Goal: Task Accomplishment & Management: Use online tool/utility

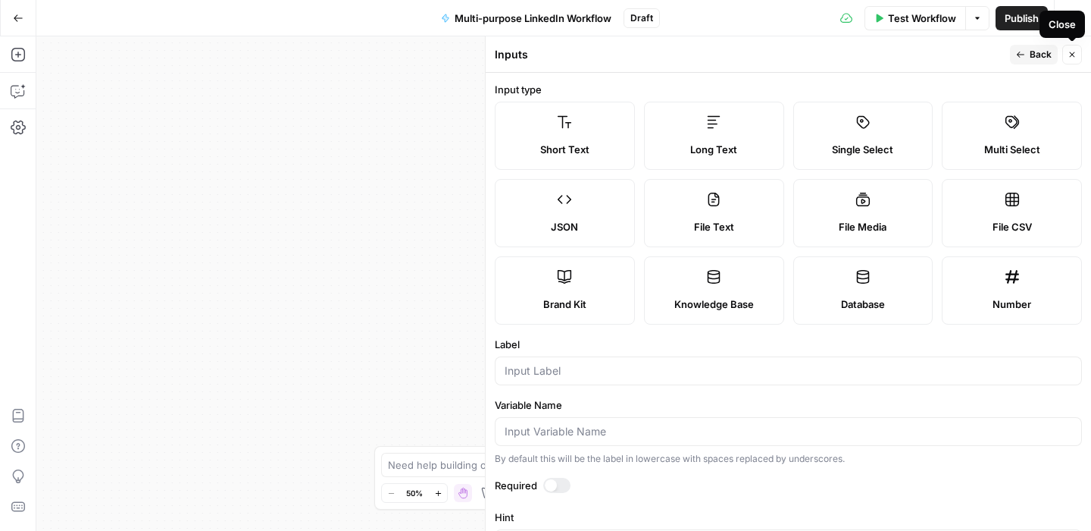
click at [1073, 52] on icon "button" at bounding box center [1072, 54] width 9 height 9
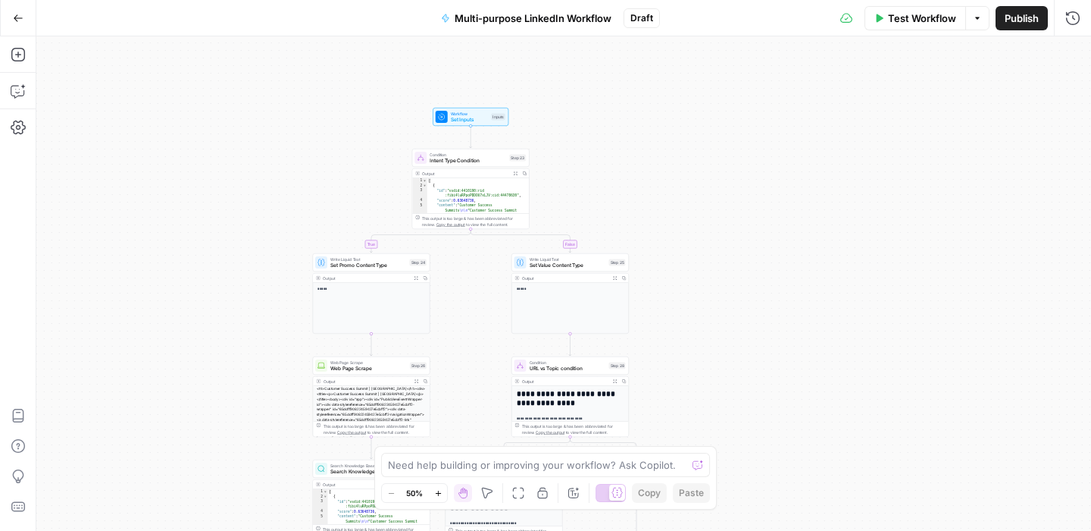
drag, startPoint x: 562, startPoint y: 183, endPoint x: 321, endPoint y: 77, distance: 263.8
click at [321, 77] on div "true false true false true false Workflow Set Inputs Inputs Condition Intent Ty…" at bounding box center [563, 283] width 1055 height 494
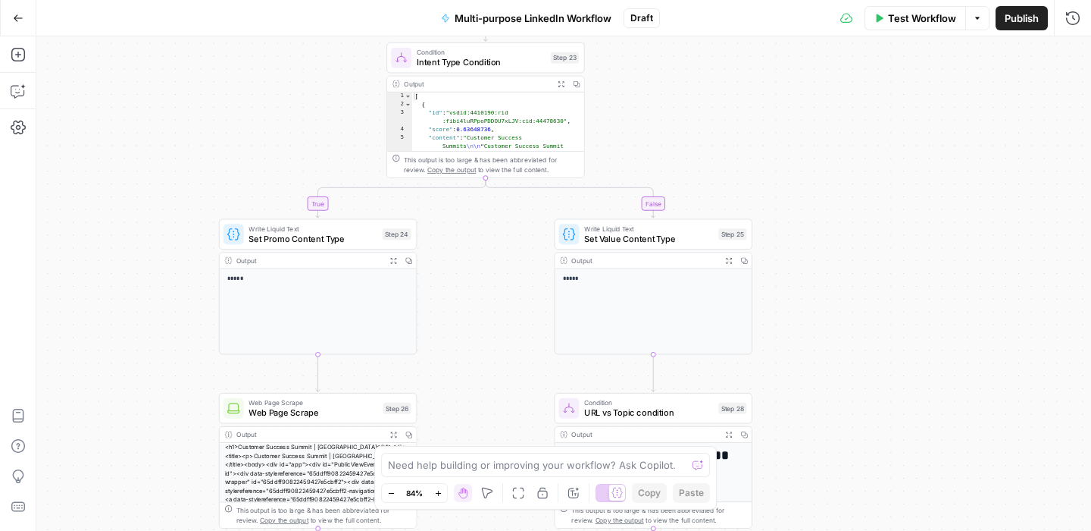
drag, startPoint x: 392, startPoint y: 191, endPoint x: 271, endPoint y: 87, distance: 159.1
click at [271, 87] on div "true false true false true false Workflow Set Inputs Inputs Condition Intent Ty…" at bounding box center [563, 283] width 1055 height 494
click at [294, 235] on span "Set Promo Content Type" at bounding box center [313, 238] width 128 height 13
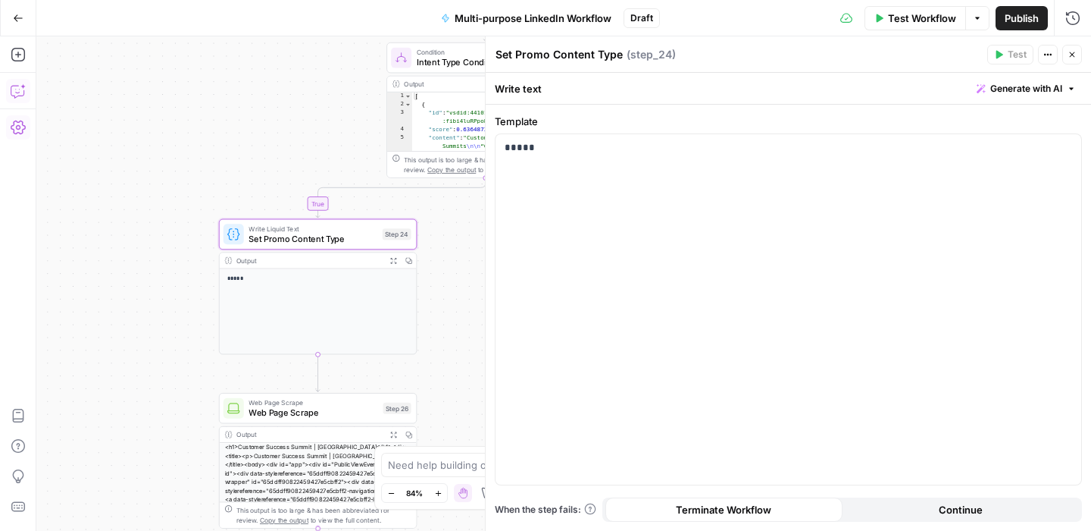
click at [17, 92] on icon "button" at bounding box center [18, 90] width 15 height 15
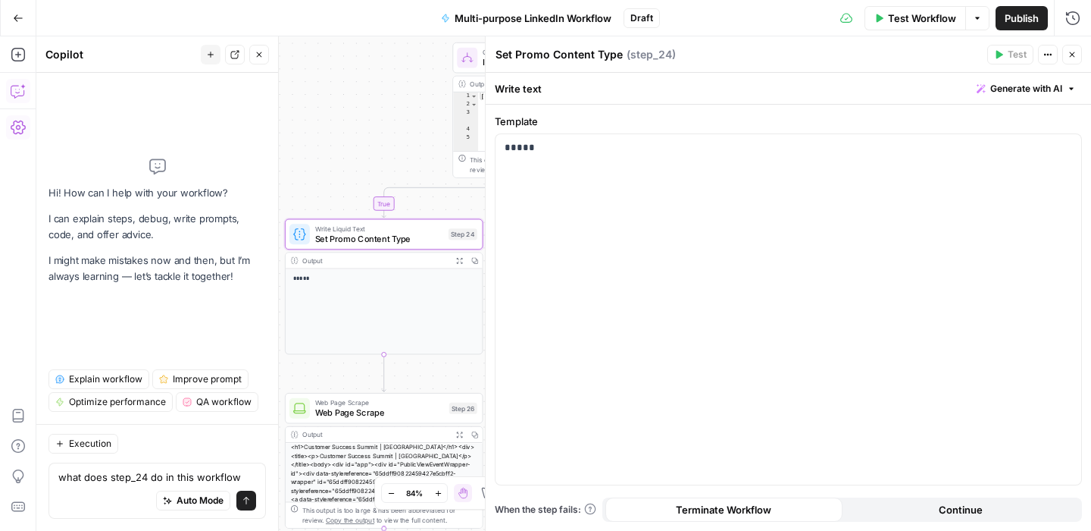
type textarea "what does step_24 do in this workflow?"
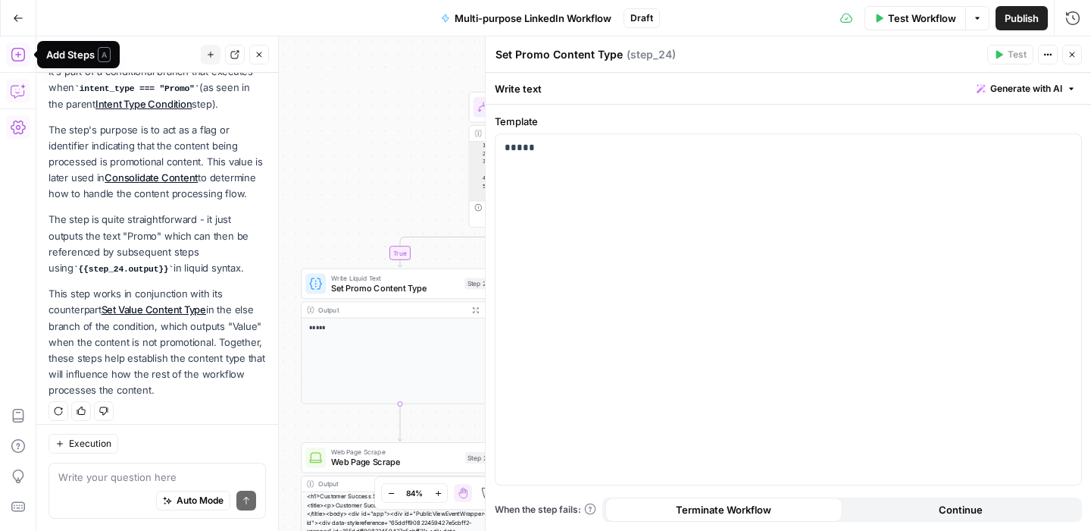
scroll to position [262, 0]
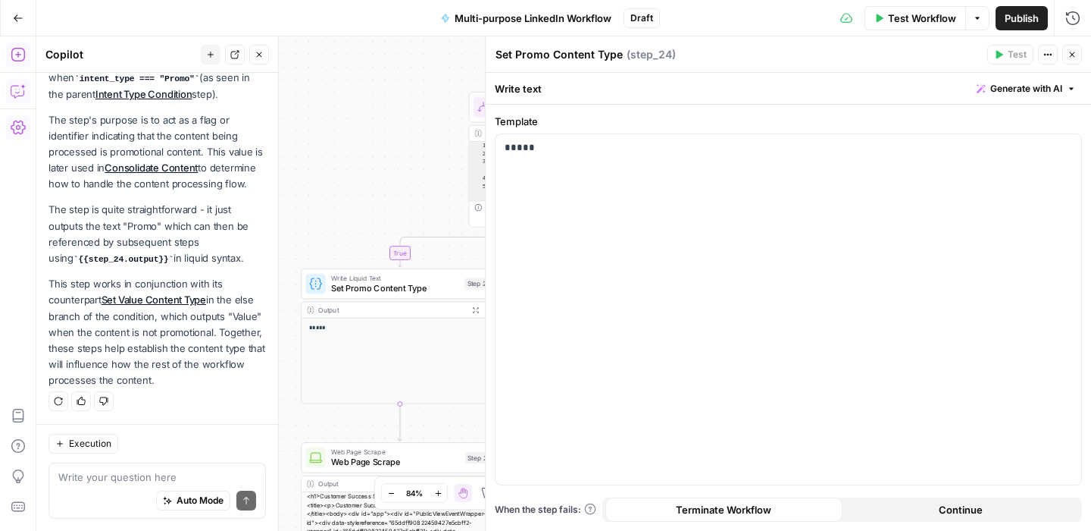
click at [1081, 54] on button "Close" at bounding box center [1073, 55] width 20 height 20
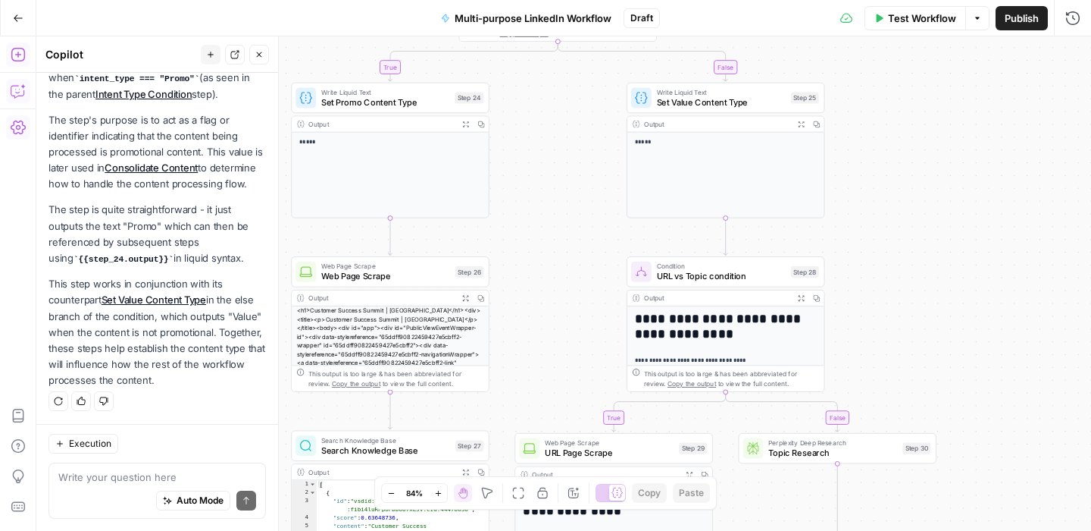
drag, startPoint x: 923, startPoint y: 237, endPoint x: 913, endPoint y: 52, distance: 186.0
click at [913, 52] on div "true false true false true false Workflow Set Inputs Inputs Condition Intent Ty…" at bounding box center [563, 283] width 1055 height 494
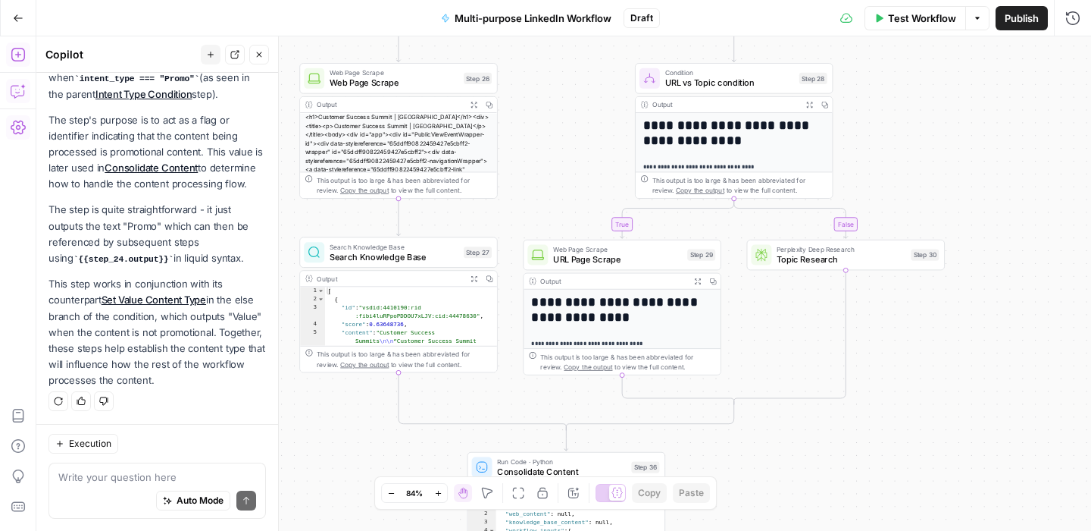
drag, startPoint x: 946, startPoint y: 273, endPoint x: 955, endPoint y: 79, distance: 194.3
click at [955, 79] on div "true false true false true false Workflow Set Inputs Inputs Condition Intent Ty…" at bounding box center [563, 283] width 1055 height 494
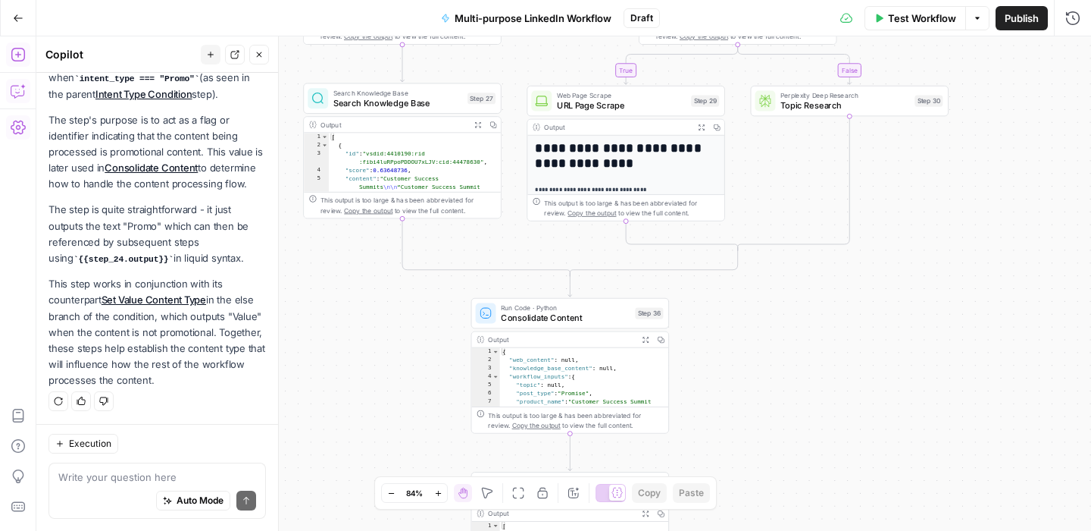
drag, startPoint x: 999, startPoint y: 318, endPoint x: 1002, endPoint y: 165, distance: 153.1
click at [1002, 165] on div "true false true false true false Workflow Set Inputs Inputs Condition Intent Ty…" at bounding box center [563, 283] width 1055 height 494
click at [595, 315] on span "Consolidate Content" at bounding box center [565, 318] width 129 height 13
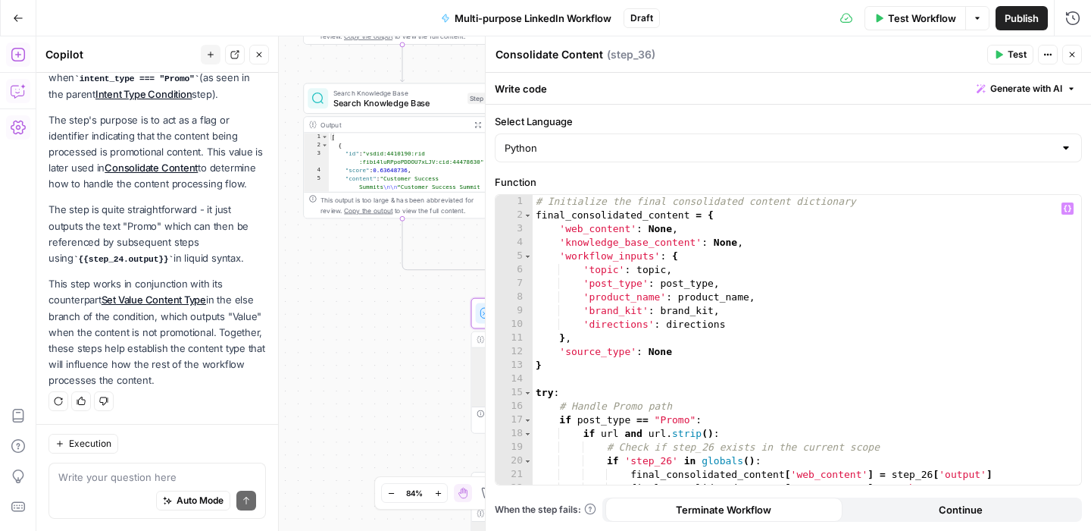
scroll to position [0, 0]
click at [1074, 55] on icon "button" at bounding box center [1072, 54] width 9 height 9
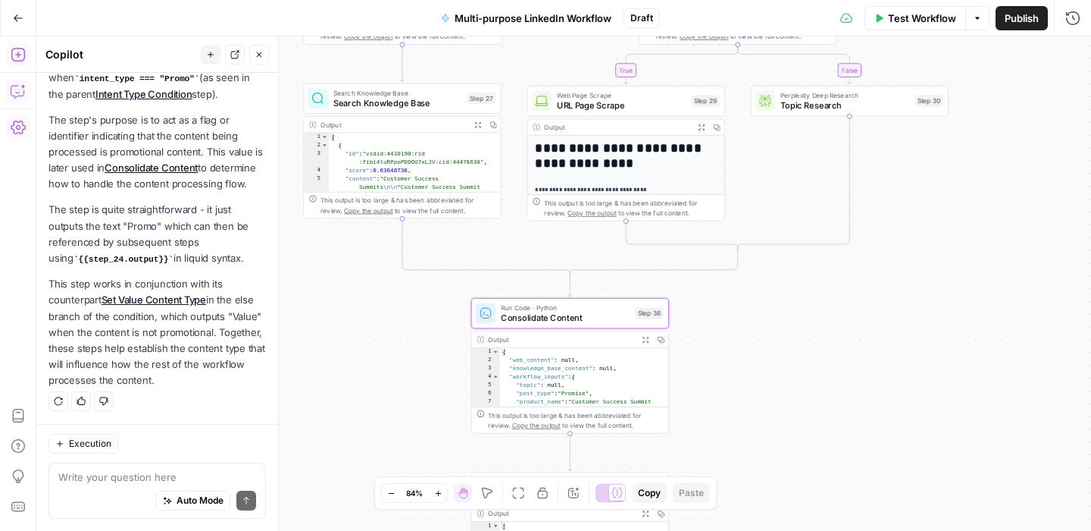
click at [255, 50] on icon "button" at bounding box center [259, 54] width 9 height 9
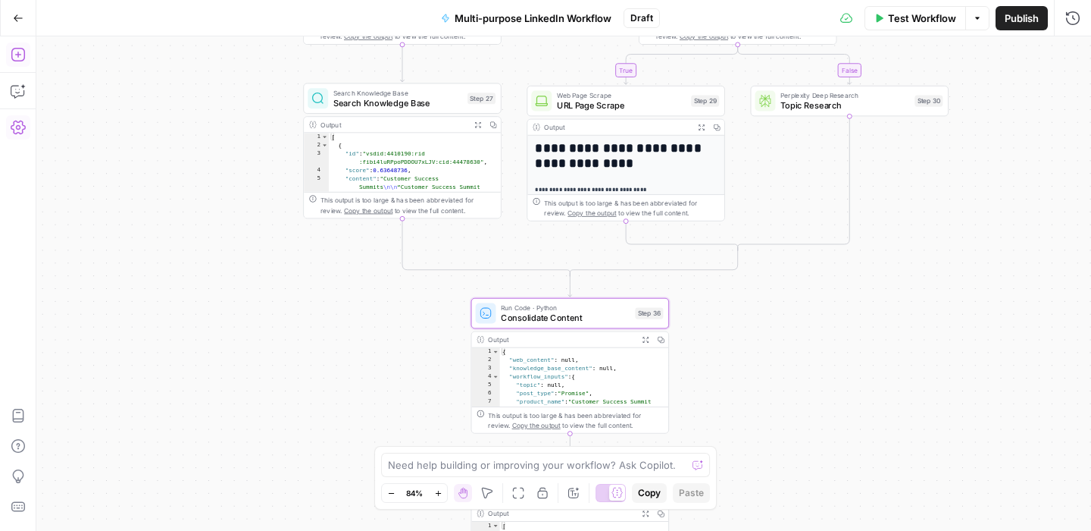
click at [17, 51] on icon "button" at bounding box center [18, 54] width 15 height 15
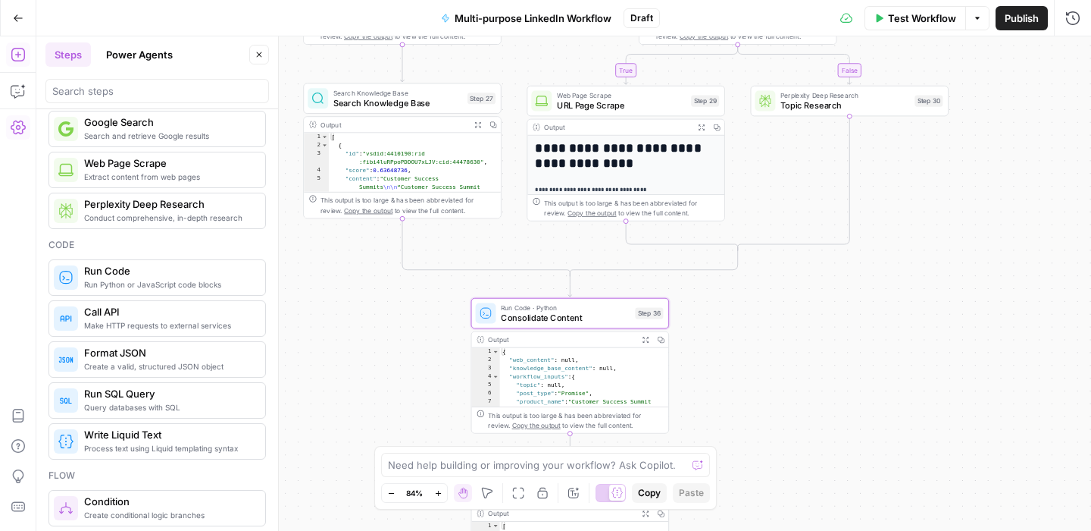
scroll to position [134, 0]
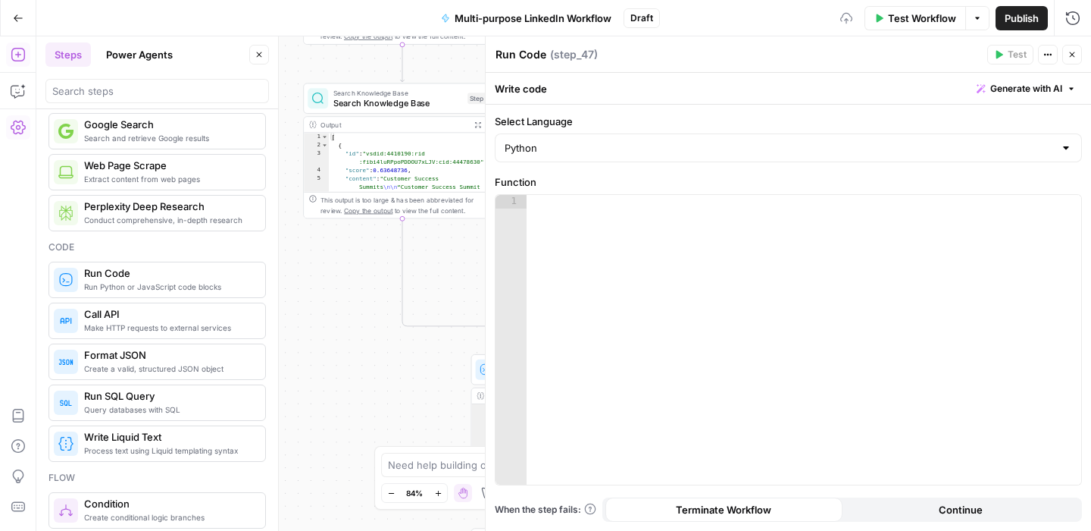
click at [1073, 54] on icon "button" at bounding box center [1072, 54] width 5 height 5
click at [1074, 55] on icon "button" at bounding box center [1072, 54] width 9 height 9
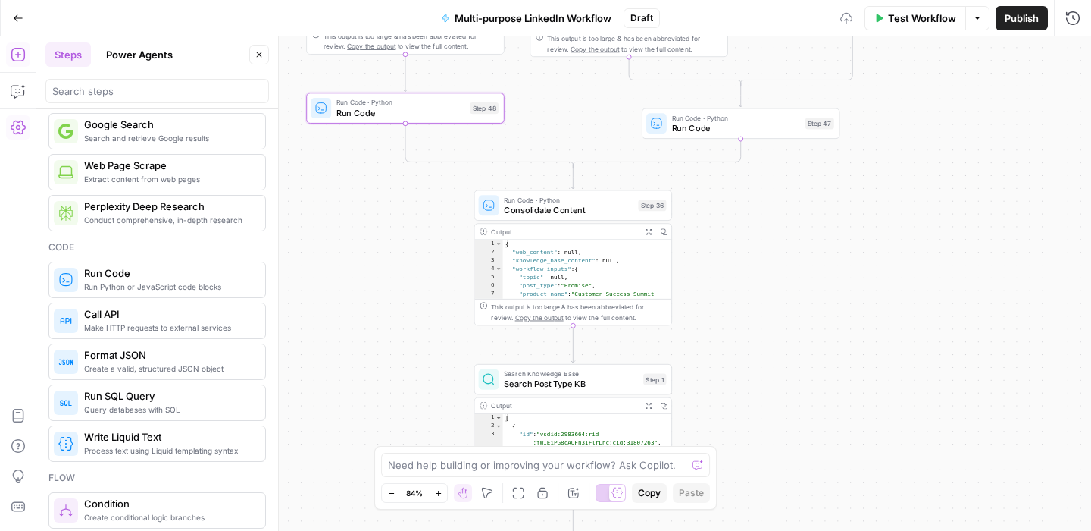
click at [259, 53] on icon "button" at bounding box center [259, 54] width 9 height 9
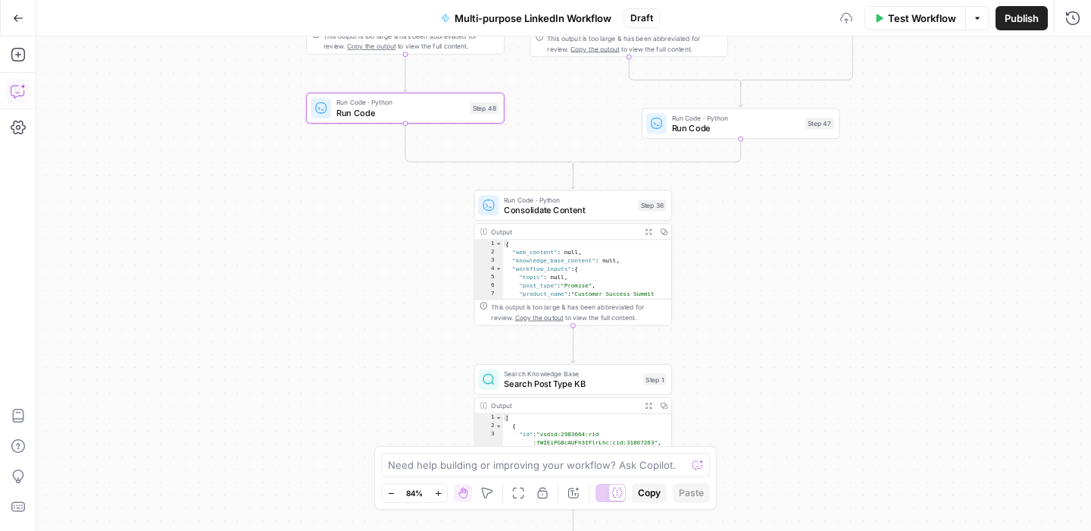
click at [23, 89] on icon "button" at bounding box center [18, 90] width 15 height 15
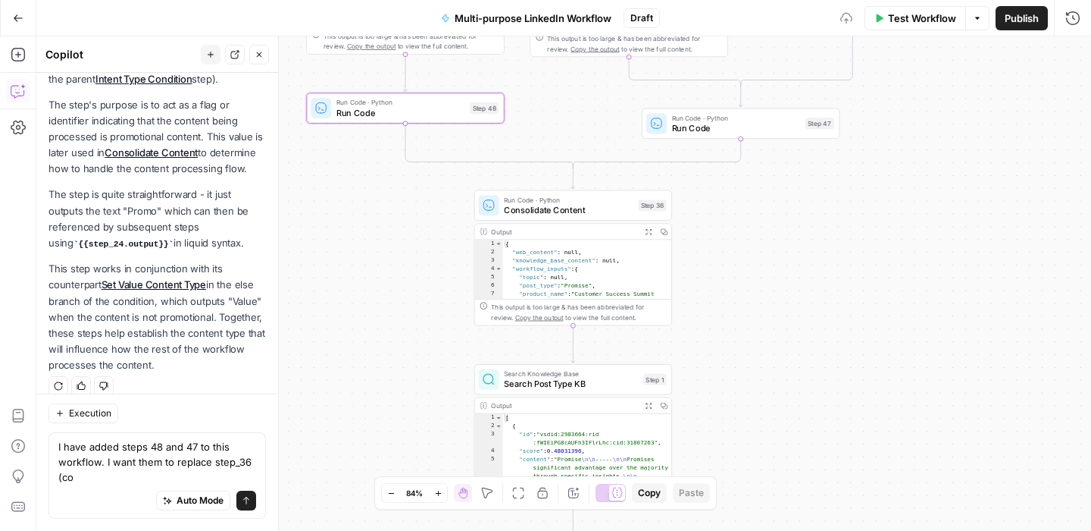
scroll to position [317, 0]
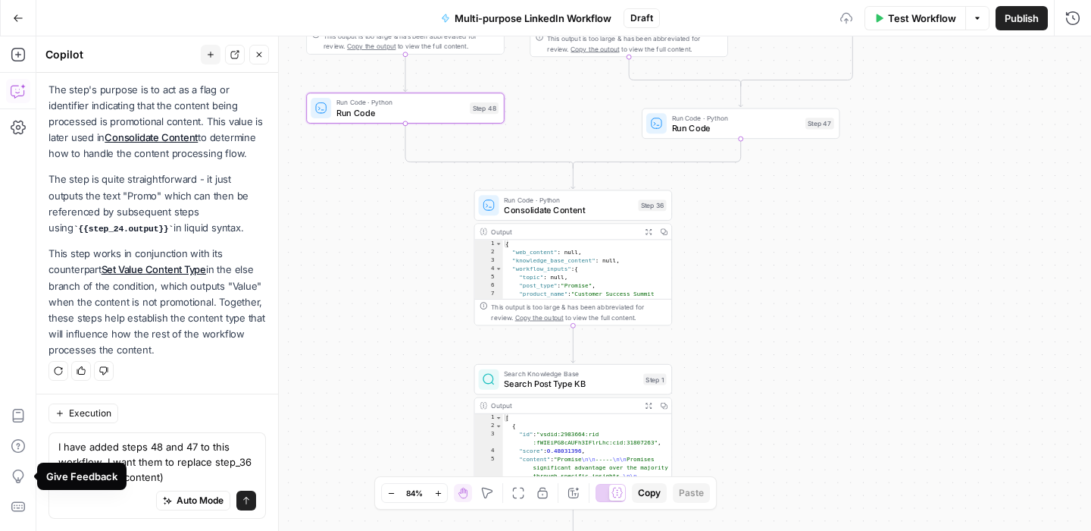
click at [139, 484] on textarea "I have added steps 48 and 47 to this workflow. I want them to replace step_36 (…" at bounding box center [157, 461] width 198 height 45
click at [90, 476] on textarea "I have added steps 48 and 47 to this workflow. I want them to replace step_36 (…" at bounding box center [157, 461] width 198 height 45
click at [167, 477] on textarea "I have added steps 48 and 47 to this workflow. I want them to replace step_36 (…" at bounding box center [157, 461] width 198 height 45
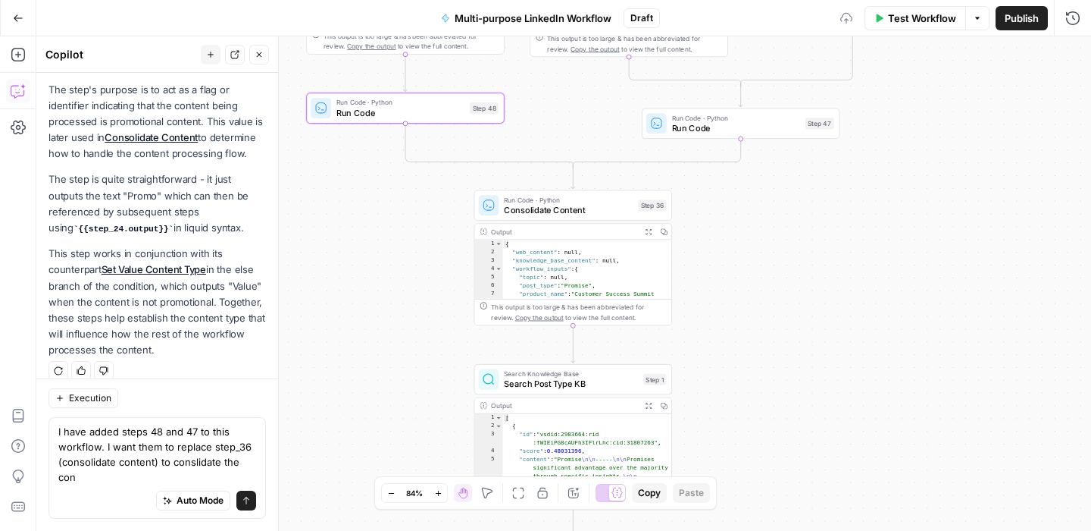
scroll to position [332, 0]
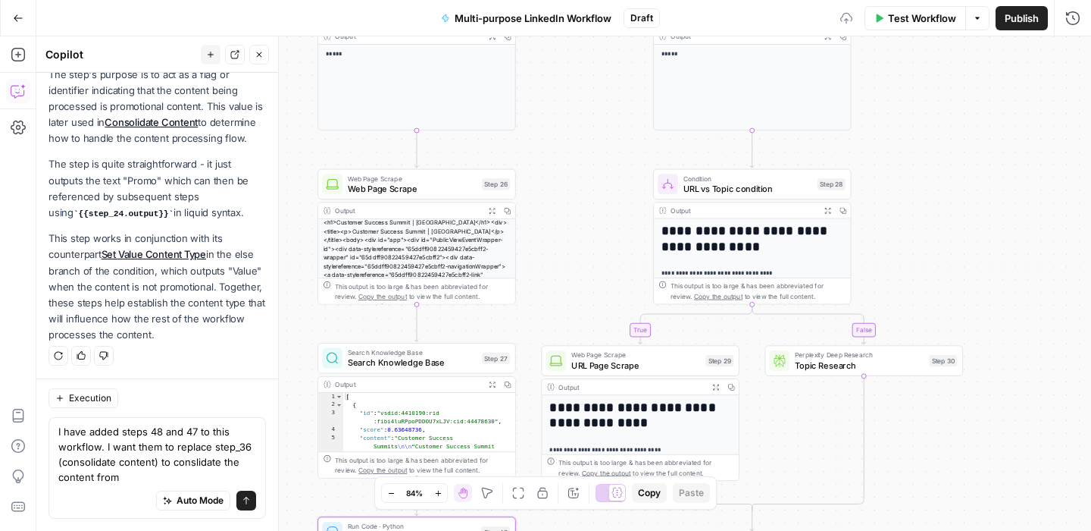
drag, startPoint x: 917, startPoint y: 142, endPoint x: 929, endPoint y: 565, distance: 423.9
click at [929, 530] on html "Alliance New Home Browse Your Data Usage Settings Recent Grids QFO Passage Gene…" at bounding box center [545, 265] width 1091 height 531
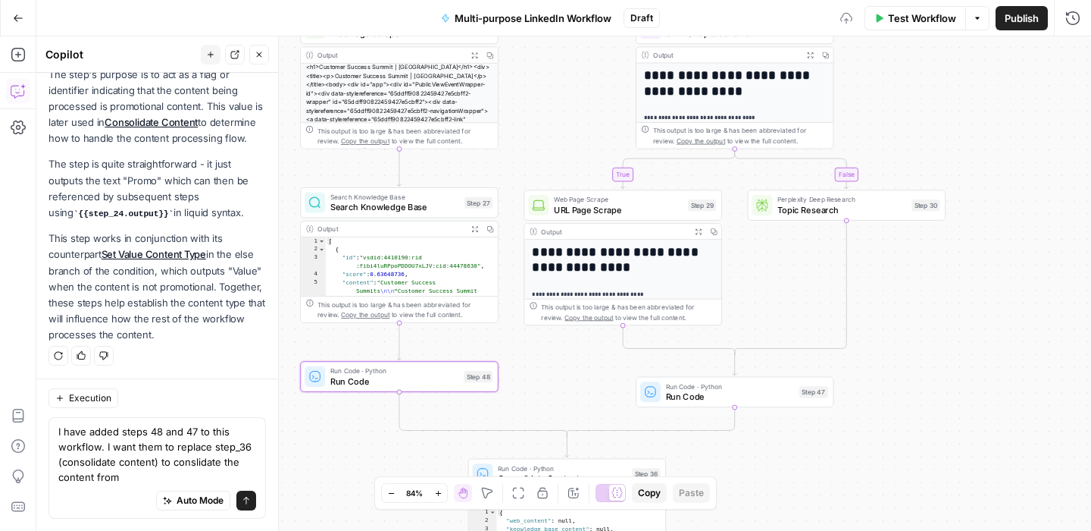
drag, startPoint x: 941, startPoint y: 215, endPoint x: 924, endPoint y: 60, distance: 156.4
click at [924, 60] on div "true false true false true false Workflow Set Inputs Inputs Condition Intent Ty…" at bounding box center [563, 283] width 1055 height 494
click at [147, 478] on textarea "I have added steps 48 and 47 to this workflow. I want them to replace step_36 (…" at bounding box center [157, 454] width 198 height 61
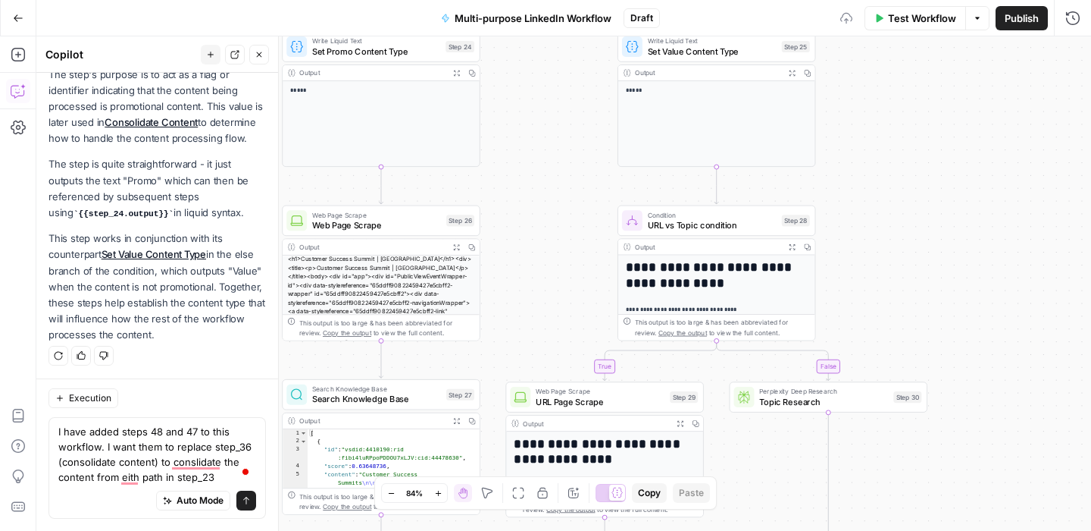
drag, startPoint x: 911, startPoint y: 118, endPoint x: 893, endPoint y: 310, distance: 192.6
click at [893, 310] on div "true false true false true false Workflow Set Inputs Inputs Condition Intent Ty…" at bounding box center [563, 283] width 1055 height 494
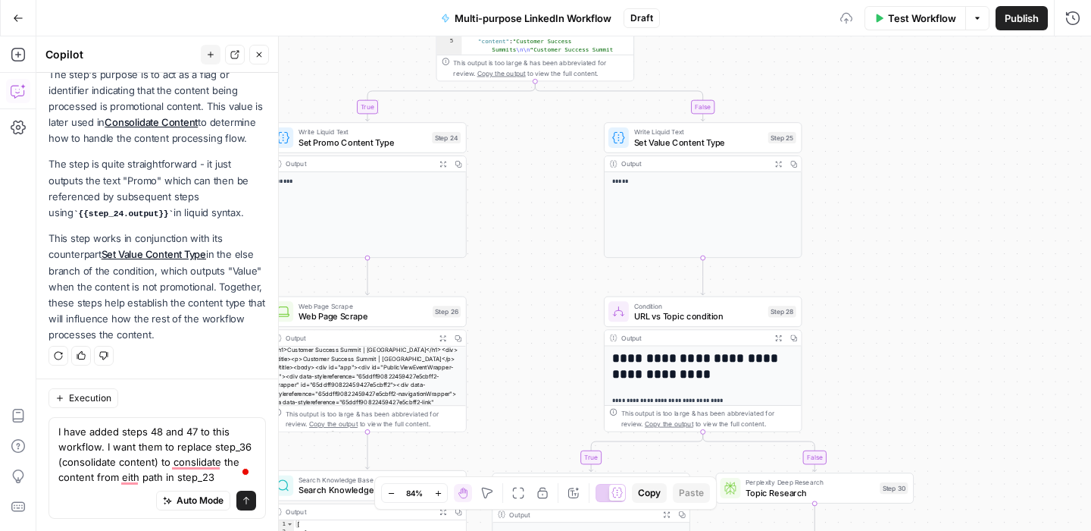
drag, startPoint x: 894, startPoint y: 160, endPoint x: 880, endPoint y: 337, distance: 177.9
click at [880, 337] on div "true false true false true false Workflow Set Inputs Inputs Condition Intent Ty…" at bounding box center [563, 283] width 1055 height 494
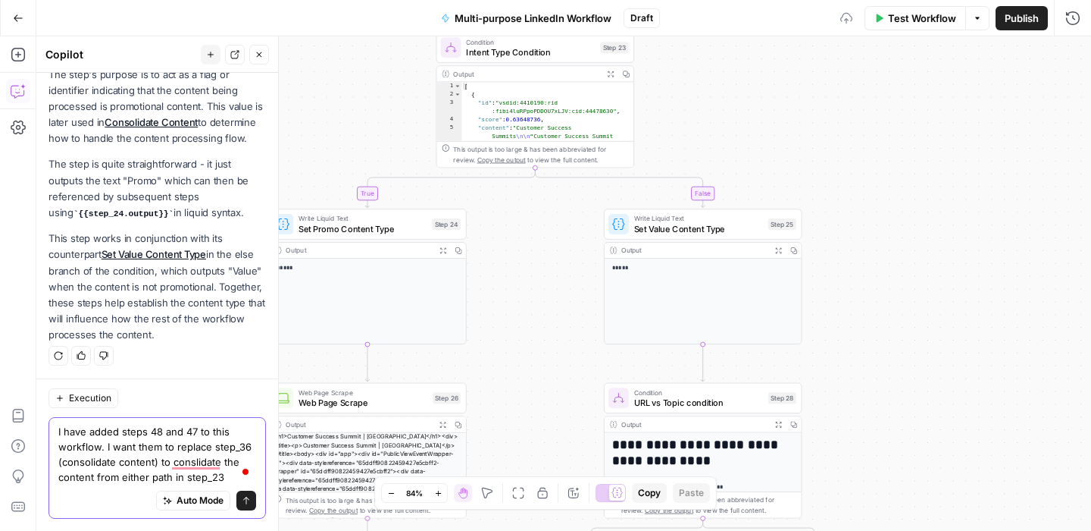
click at [184, 475] on textarea "I have added steps 48 and 47 to this workflow. I want them to replace step_36 (…" at bounding box center [157, 454] width 198 height 61
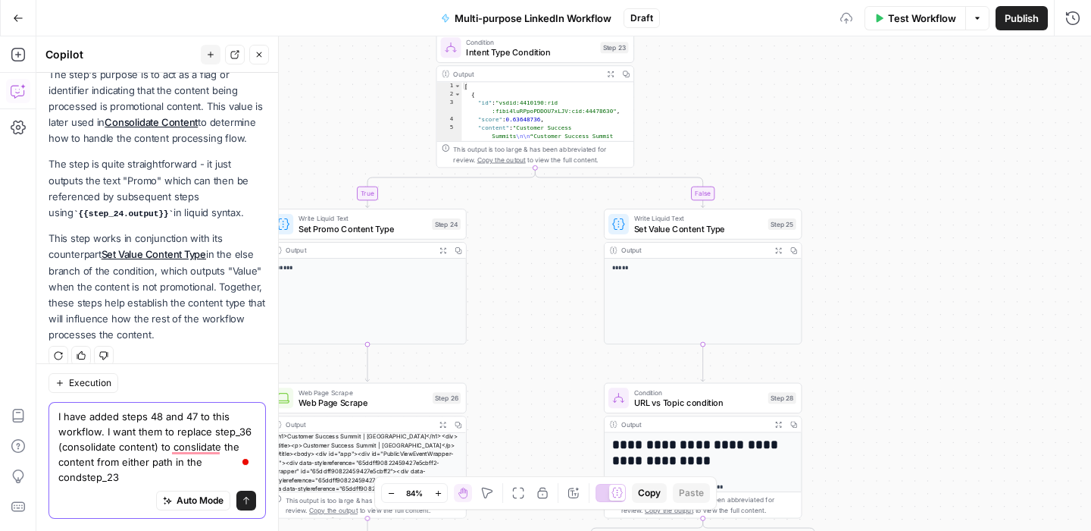
scroll to position [347, 0]
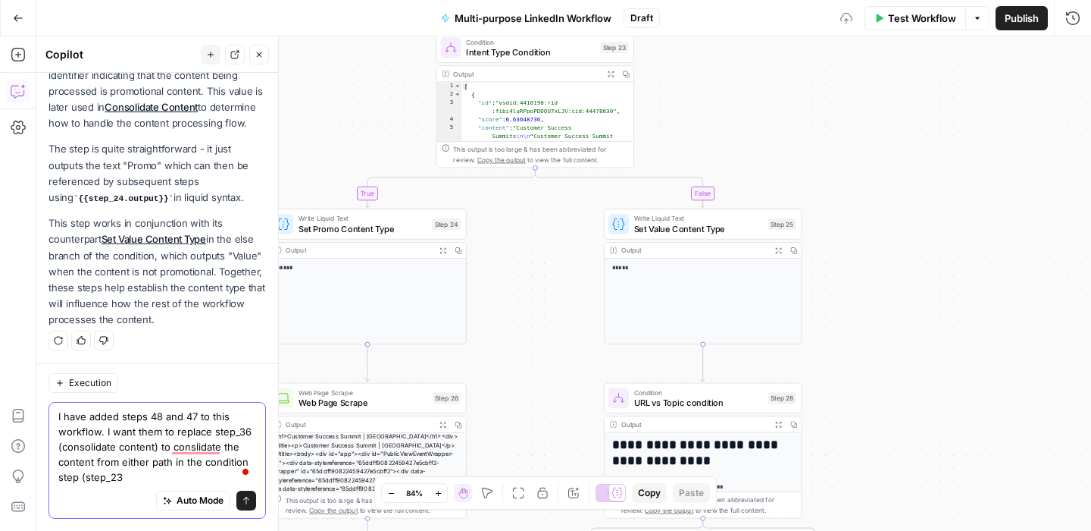
type textarea "I have added steps 48 and 47 to this workflow. I want them to replace step_36 (…"
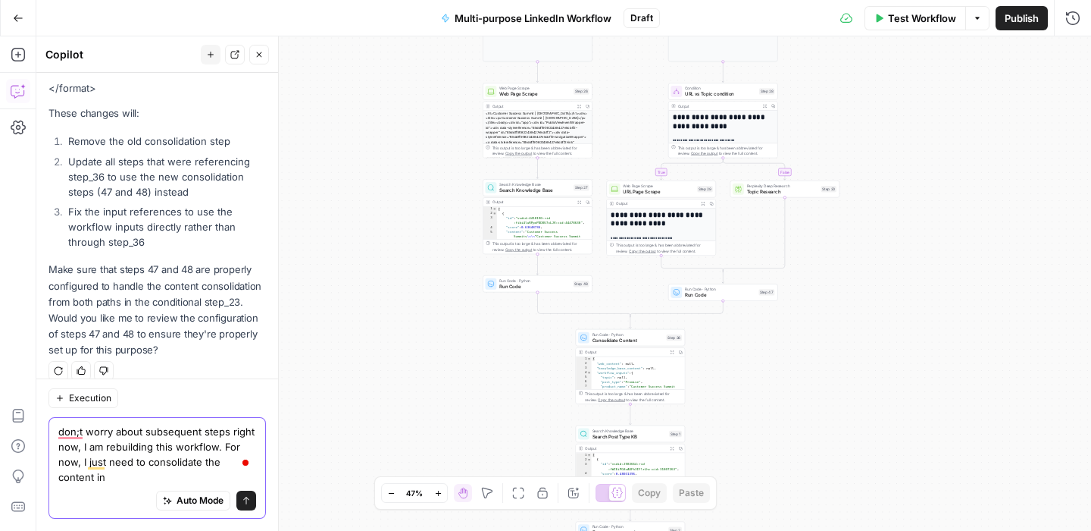
scroll to position [1128, 0]
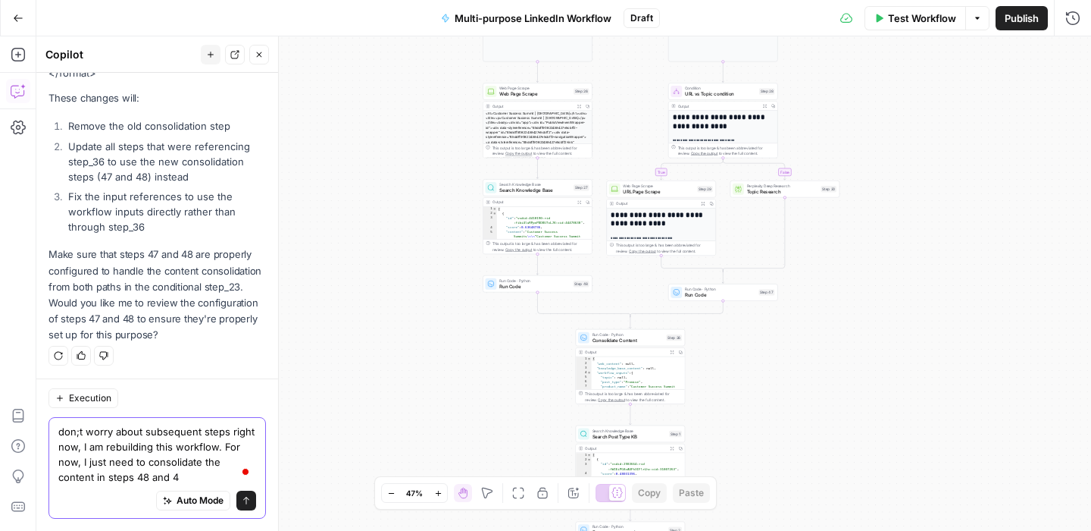
type textarea "don;t worry about subsequent steps right now, I am rebuilding this workflow. Fo…"
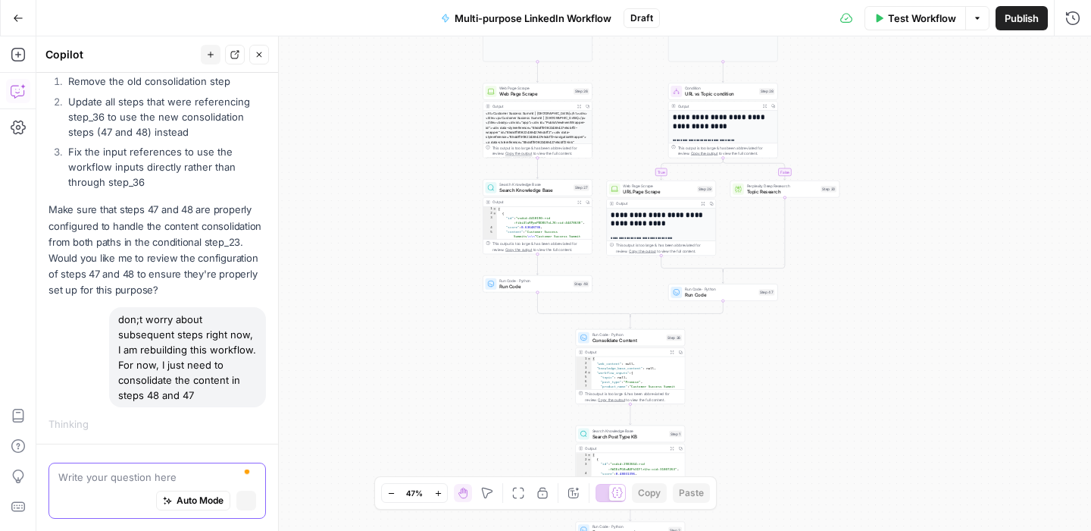
scroll to position [1148, 0]
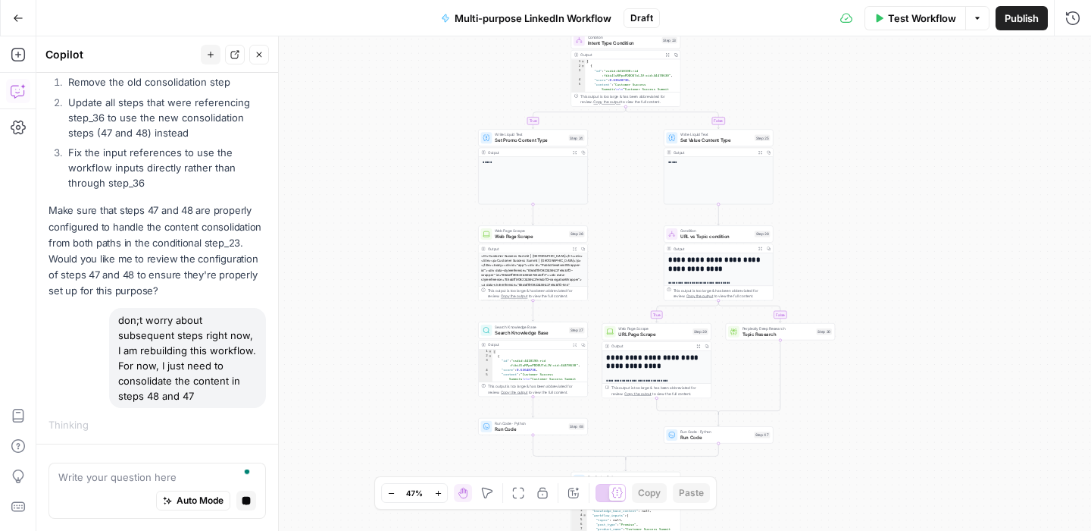
drag, startPoint x: 437, startPoint y: 161, endPoint x: 433, endPoint y: 304, distance: 142.6
click at [433, 304] on div "true false true false true false Workflow Set Inputs Inputs Condition Intent Ty…" at bounding box center [563, 283] width 1055 height 494
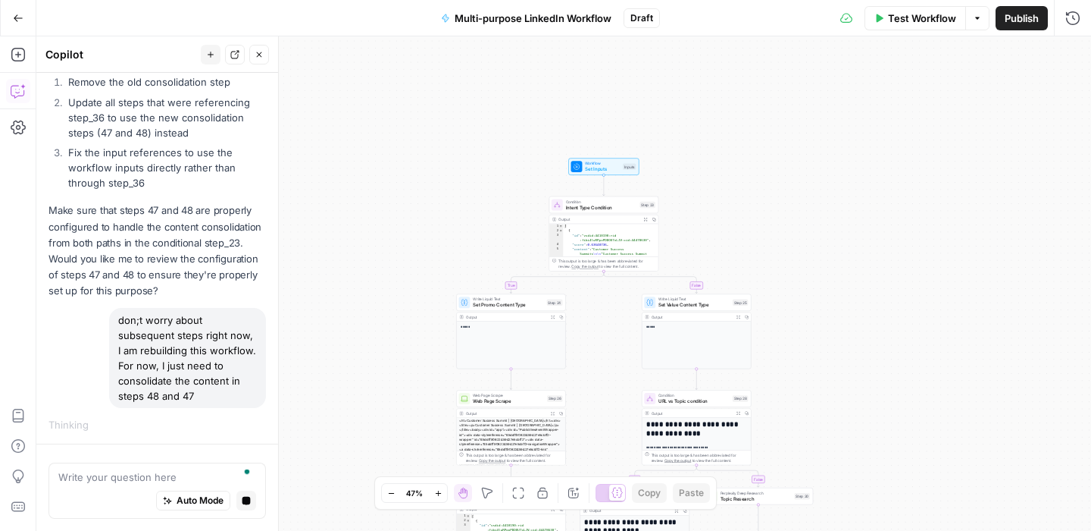
drag, startPoint x: 443, startPoint y: 105, endPoint x: 421, endPoint y: 275, distance: 171.2
click at [421, 275] on div "true false true false true false Workflow Set Inputs Inputs Condition Intent Ty…" at bounding box center [563, 283] width 1055 height 494
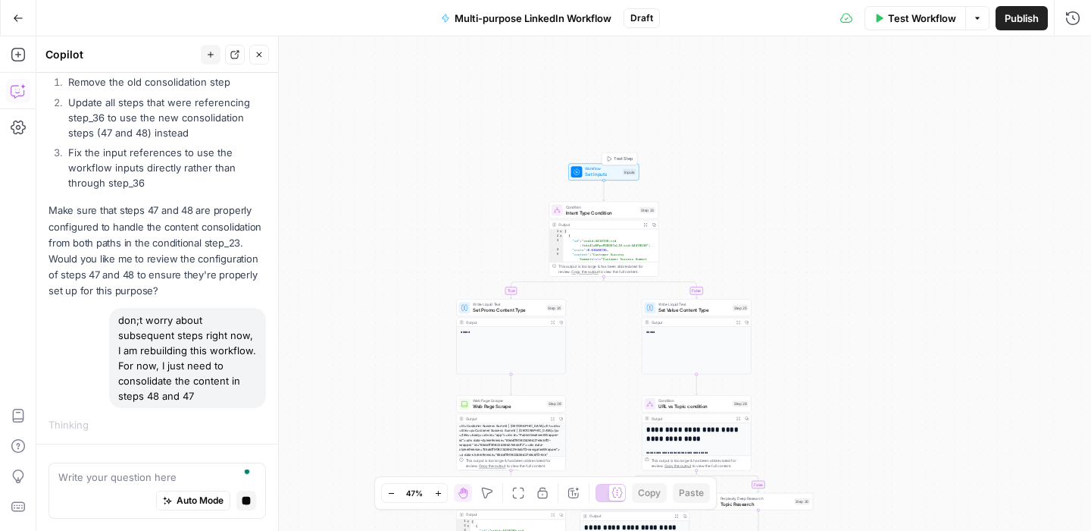
click at [610, 168] on span "Workflow" at bounding box center [602, 168] width 35 height 5
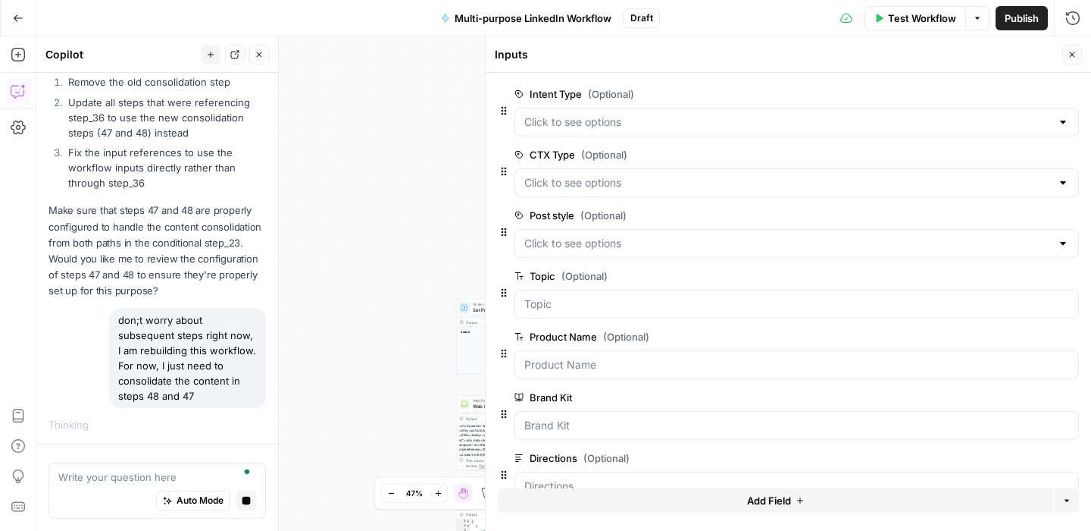
click at [1019, 155] on span "edit field" at bounding box center [1022, 155] width 33 height 12
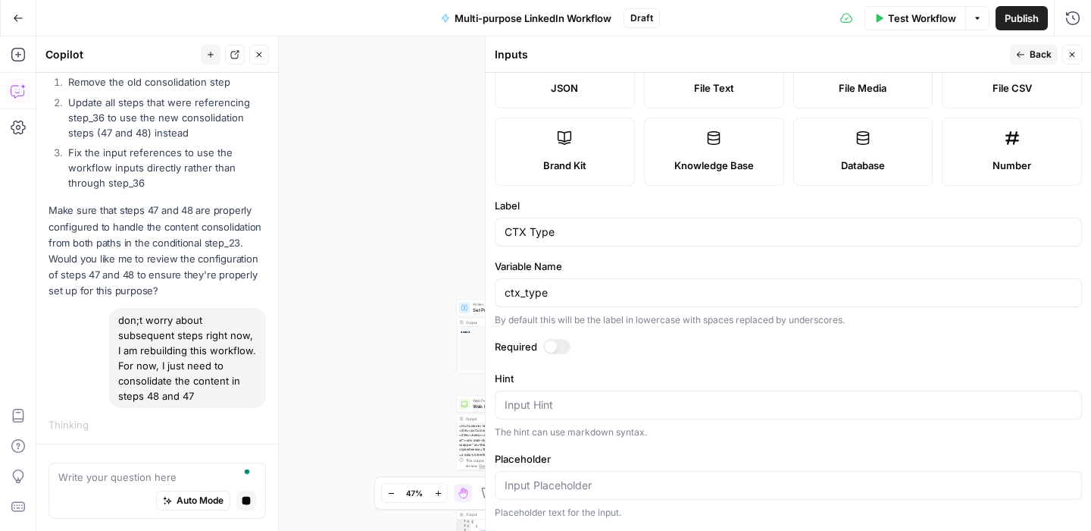
scroll to position [143, 0]
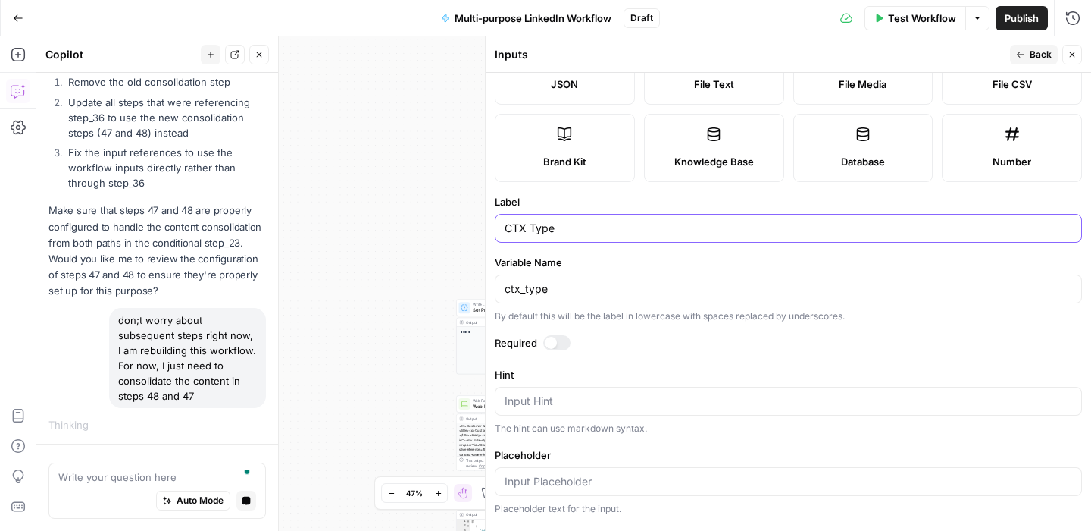
drag, startPoint x: 585, startPoint y: 226, endPoint x: 506, endPoint y: 227, distance: 79.6
click at [506, 227] on input "CTX Type" at bounding box center [789, 228] width 568 height 15
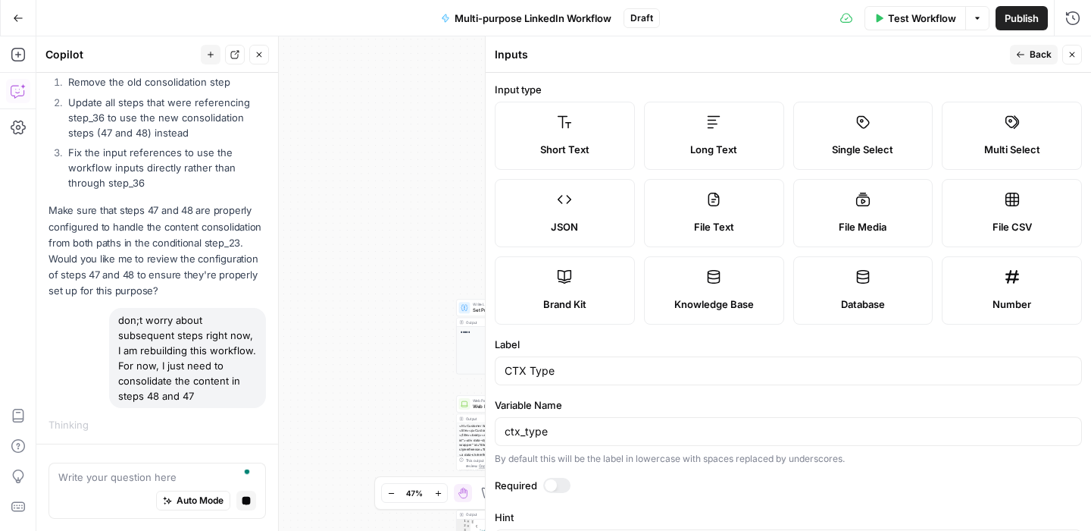
click at [1028, 58] on button "Back" at bounding box center [1034, 55] width 48 height 20
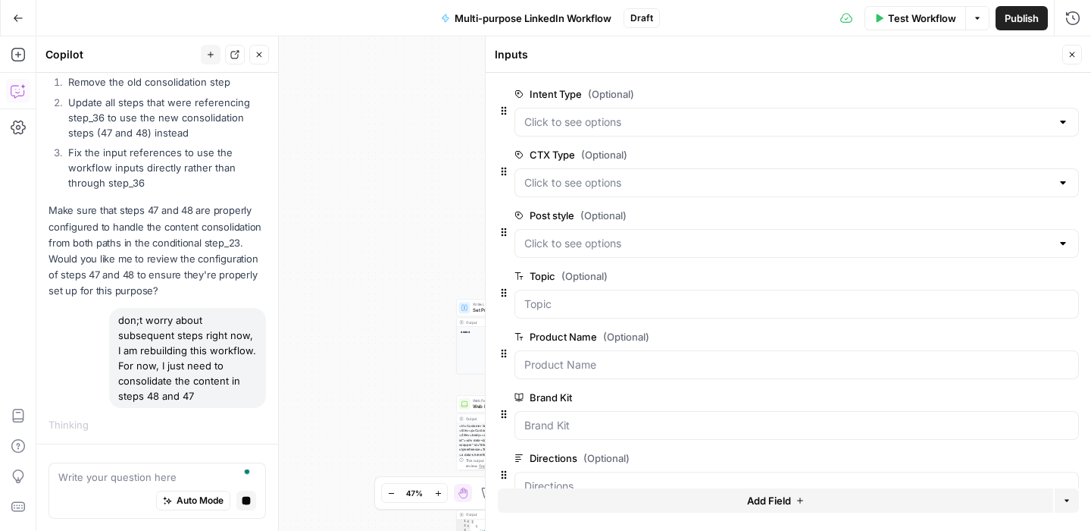
click at [1069, 155] on icon "button" at bounding box center [1070, 155] width 8 height 8
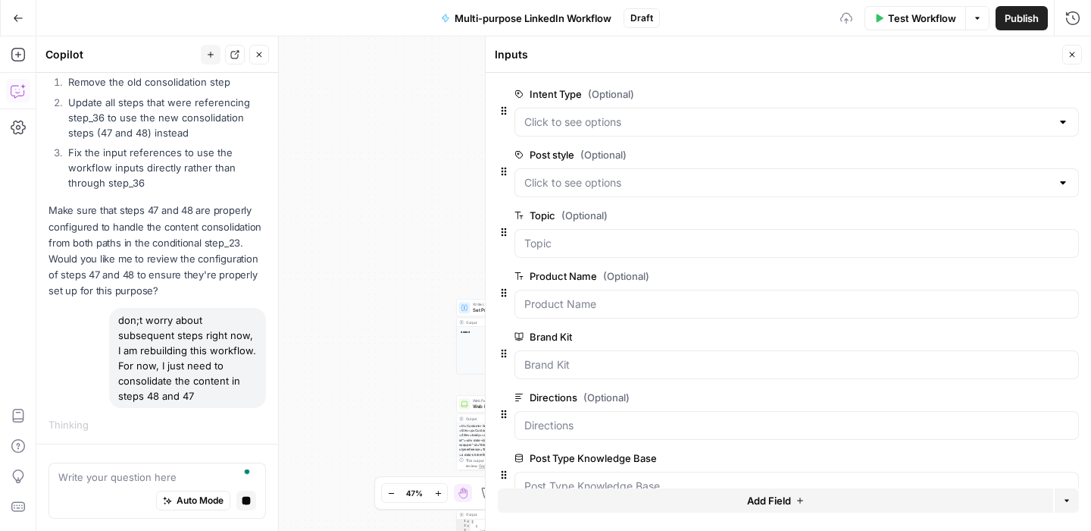
click at [770, 500] on span "Add Field" at bounding box center [769, 500] width 44 height 15
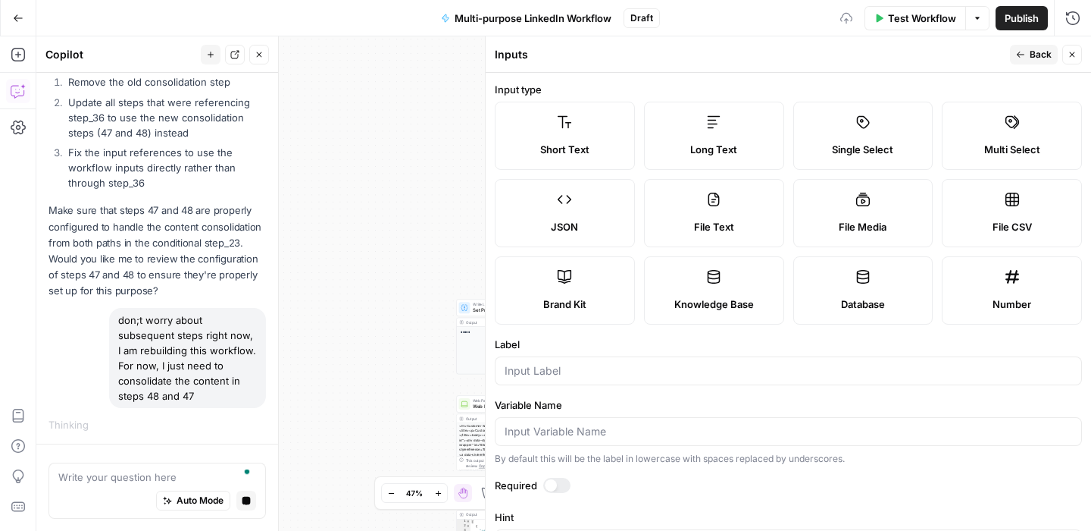
click at [863, 152] on span "Single Select" at bounding box center [862, 149] width 61 height 15
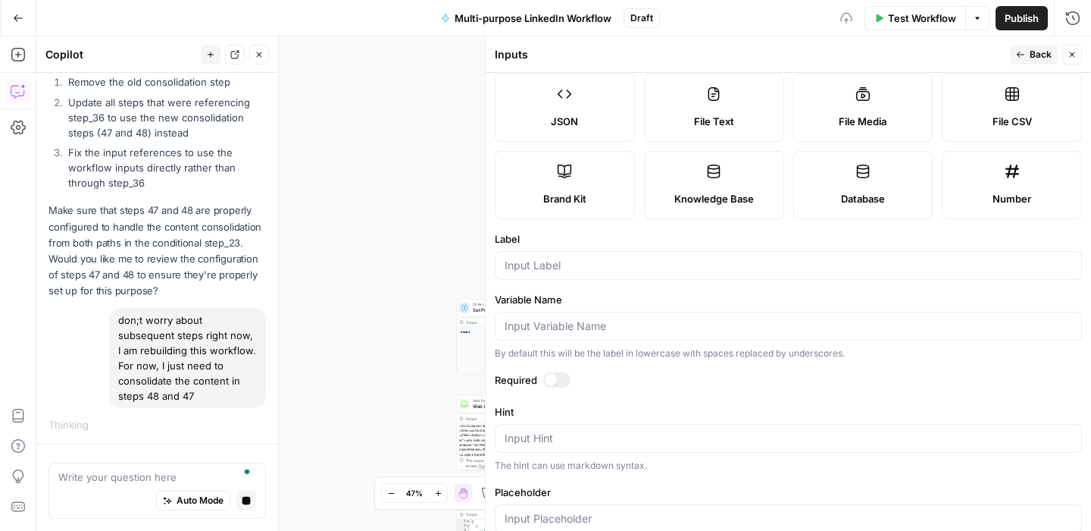
scroll to position [106, 0]
click at [747, 260] on input "Label" at bounding box center [789, 264] width 568 height 15
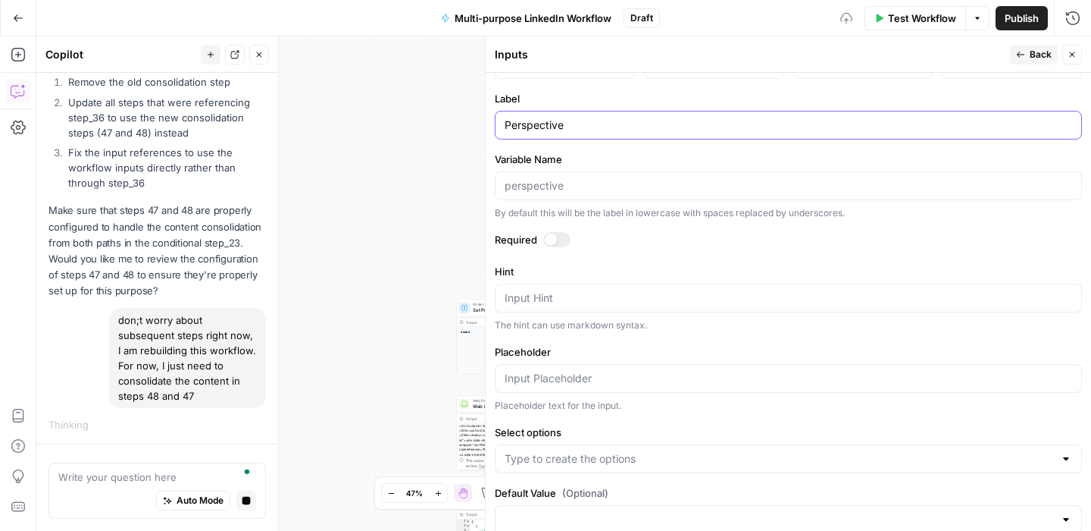
scroll to position [278, 0]
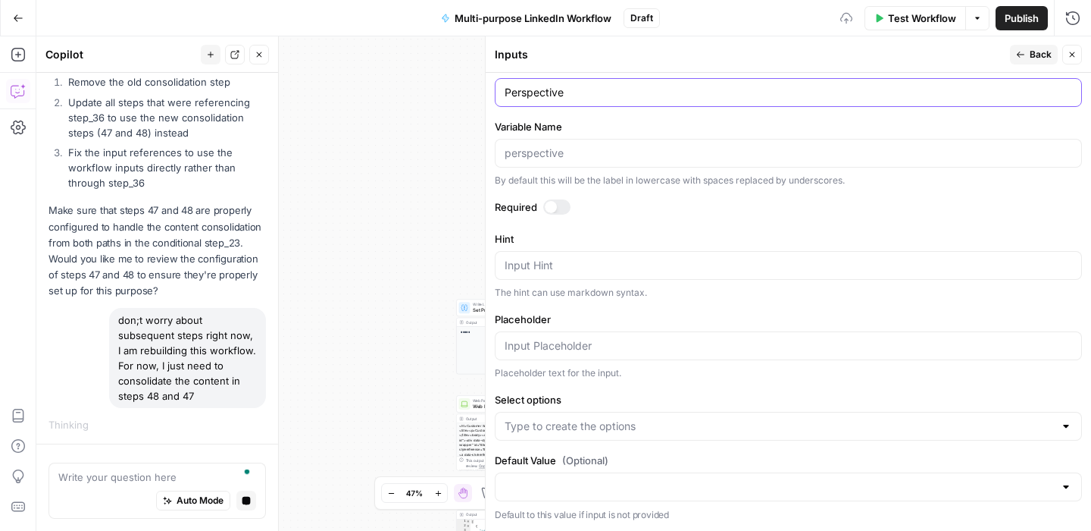
type input "Perspective"
click at [672, 429] on input "Select options" at bounding box center [780, 425] width 550 height 15
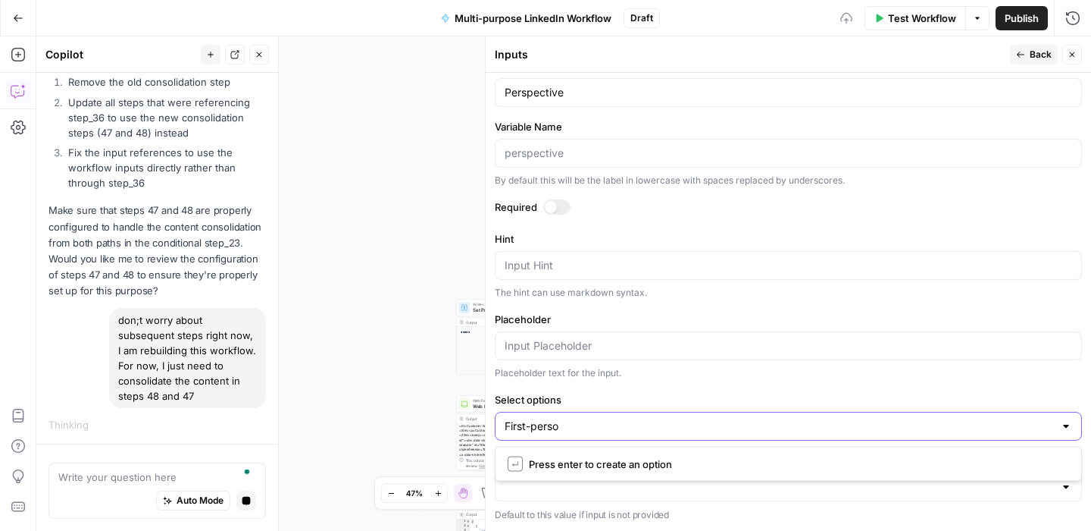
type input "First-person"
type input "Third-person"
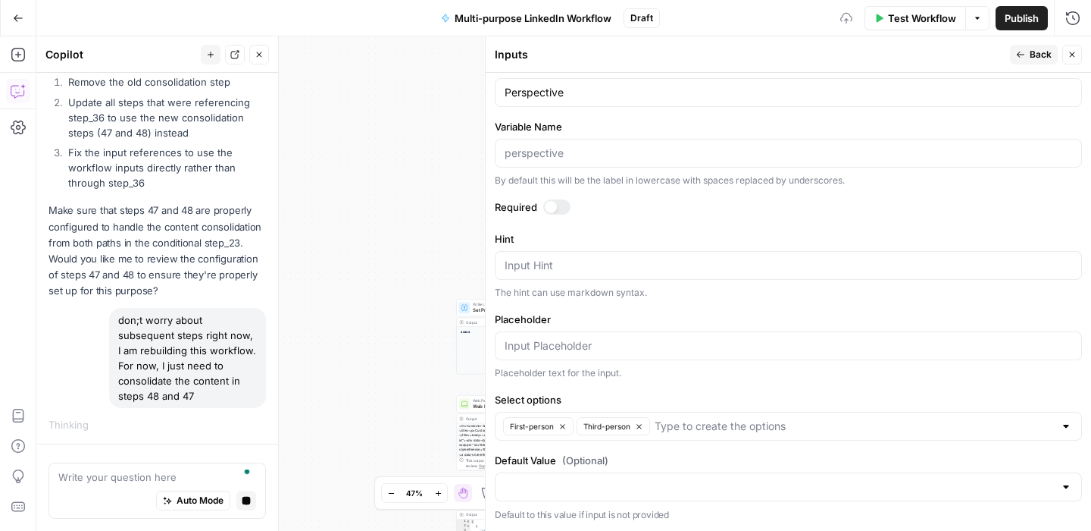
click at [738, 374] on div "Placeholder text for the input." at bounding box center [788, 373] width 587 height 14
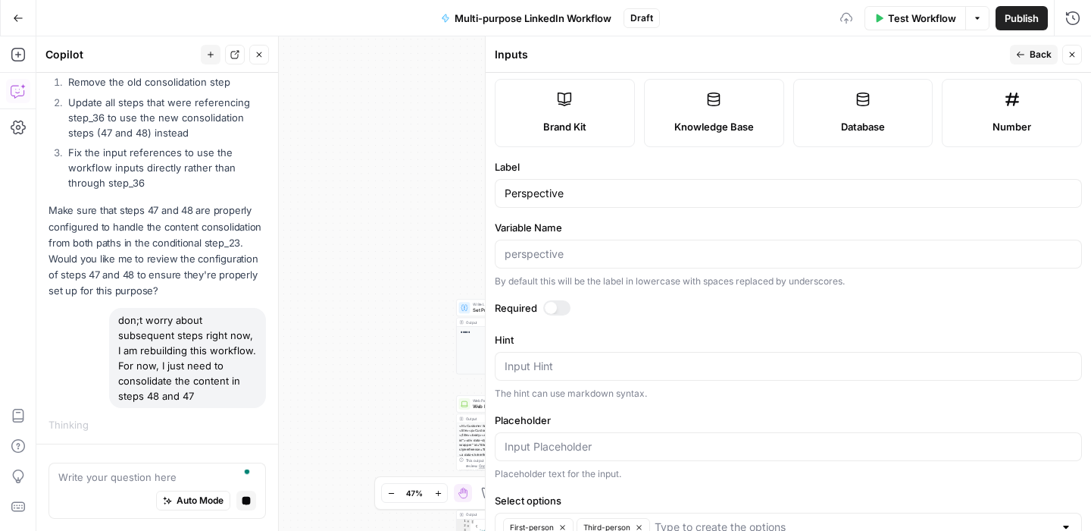
scroll to position [0, 0]
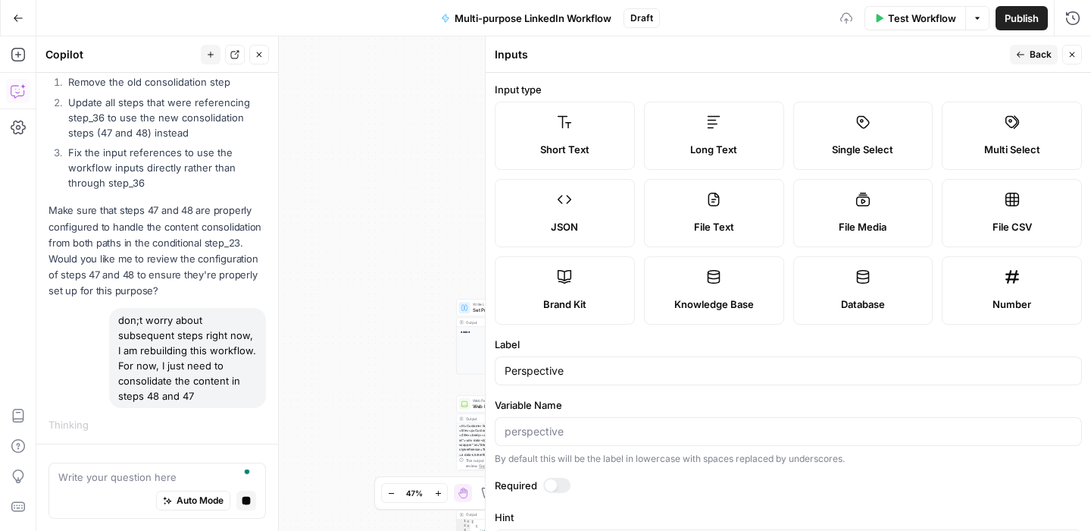
click at [1023, 51] on icon "button" at bounding box center [1020, 54] width 9 height 9
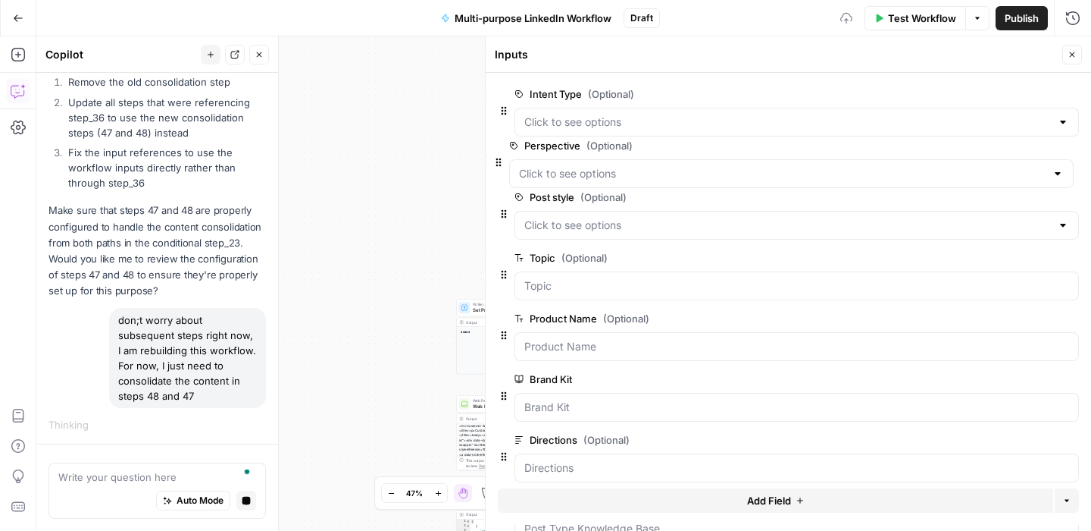
drag, startPoint x: 503, startPoint y: 440, endPoint x: 498, endPoint y: 154, distance: 285.8
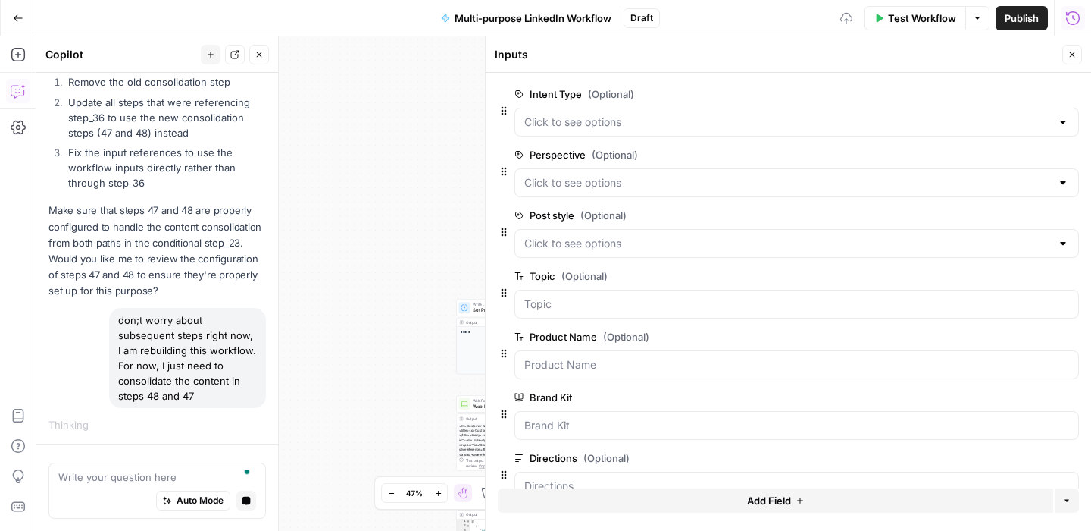
click at [1071, 58] on span "E" at bounding box center [1070, 50] width 12 height 15
click at [1076, 56] on icon "button" at bounding box center [1072, 54] width 9 height 9
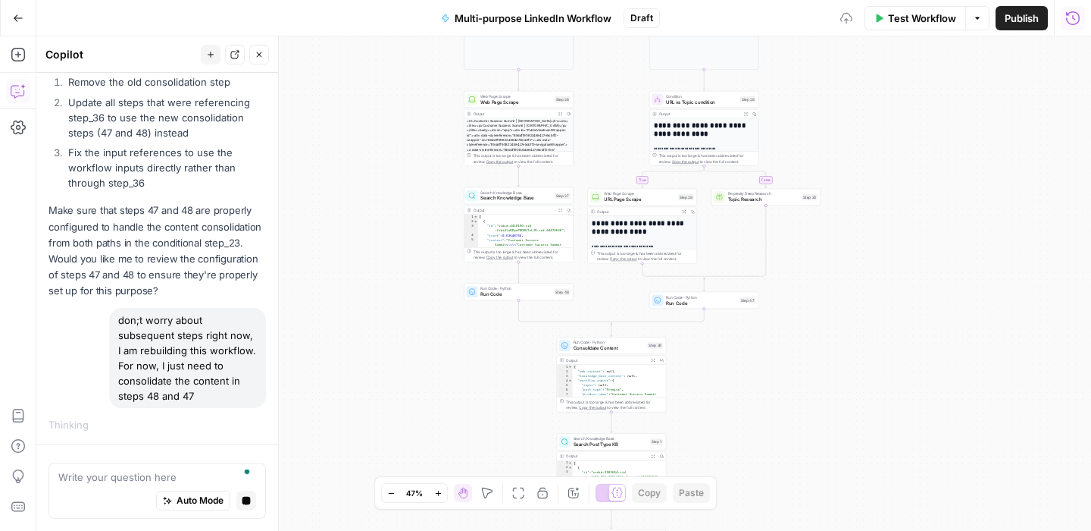
click at [622, 346] on span "Consolidate Content" at bounding box center [609, 347] width 71 height 7
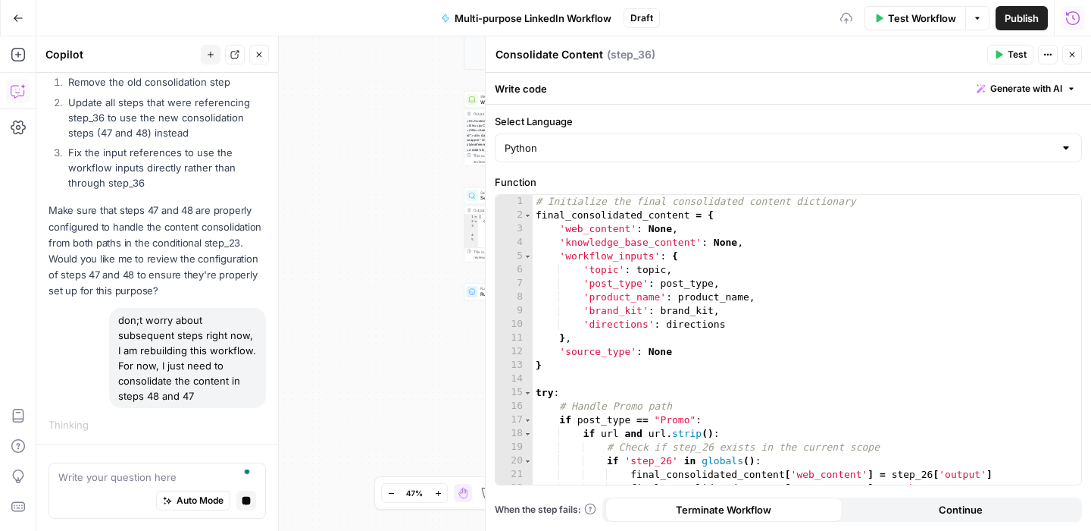
click at [1073, 59] on button "Close" at bounding box center [1073, 55] width 20 height 20
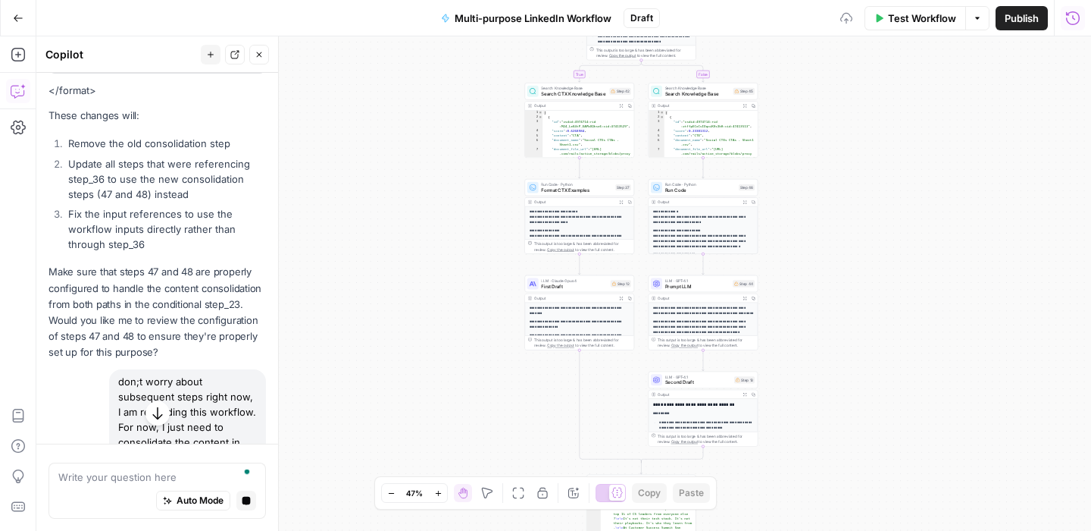
scroll to position [1148, 0]
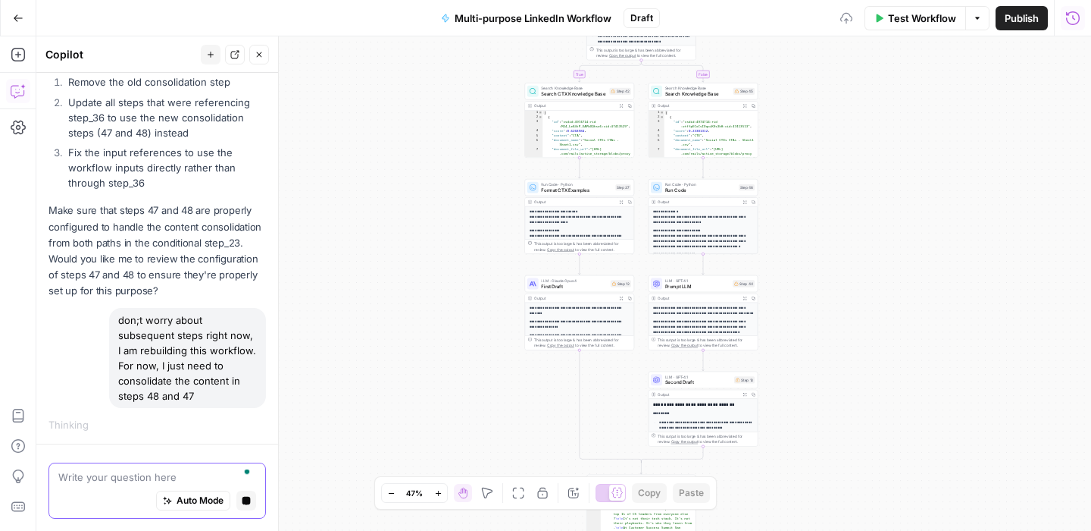
click at [245, 503] on icon "button" at bounding box center [247, 500] width 8 height 8
drag, startPoint x: 202, startPoint y: 392, endPoint x: 120, endPoint y: 321, distance: 108.6
click at [120, 321] on div "don;t worry about subsequent steps right now, I am rebuilding this workflow. Fo…" at bounding box center [187, 358] width 157 height 100
copy div "don;t worry about subsequent steps right now, I am rebuilding this workflow. Fo…"
click at [246, 496] on icon "button" at bounding box center [247, 500] width 8 height 8
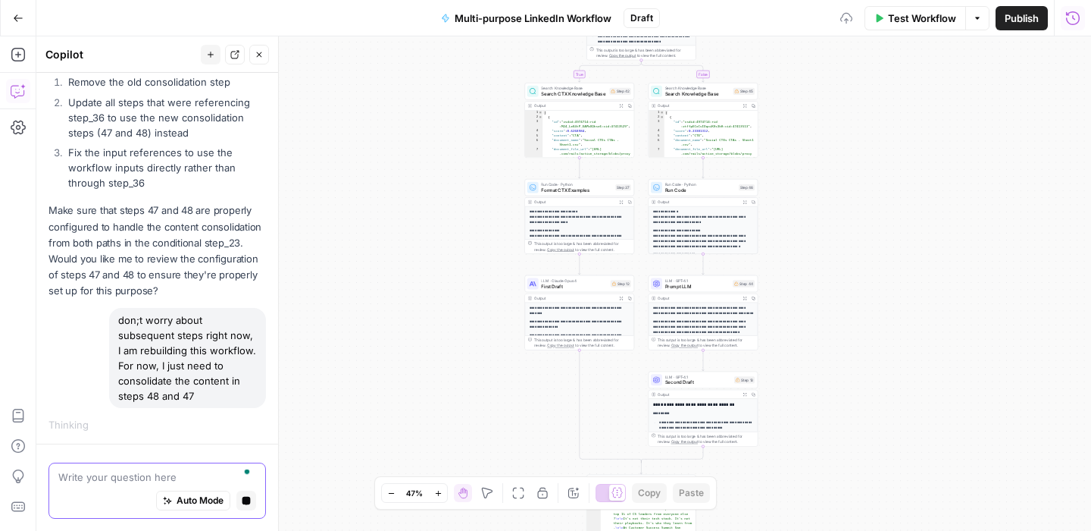
click at [172, 469] on textarea "To enrich screen reader interactions, please activate Accessibility in Grammarl…" at bounding box center [157, 476] width 198 height 15
paste textarea "don;t worry about subsequent steps right now, I am rebuilding this workflow. Fo…"
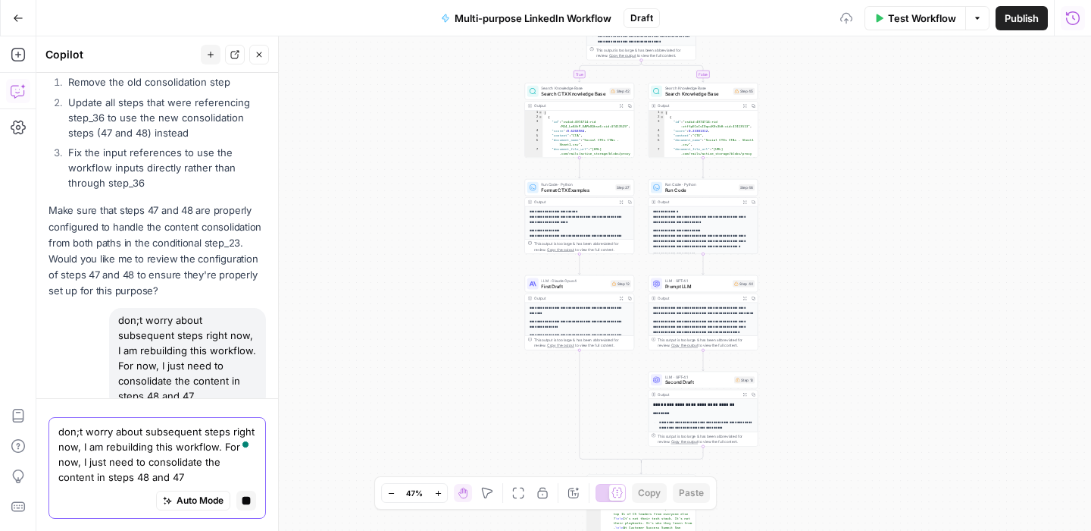
scroll to position [1193, 0]
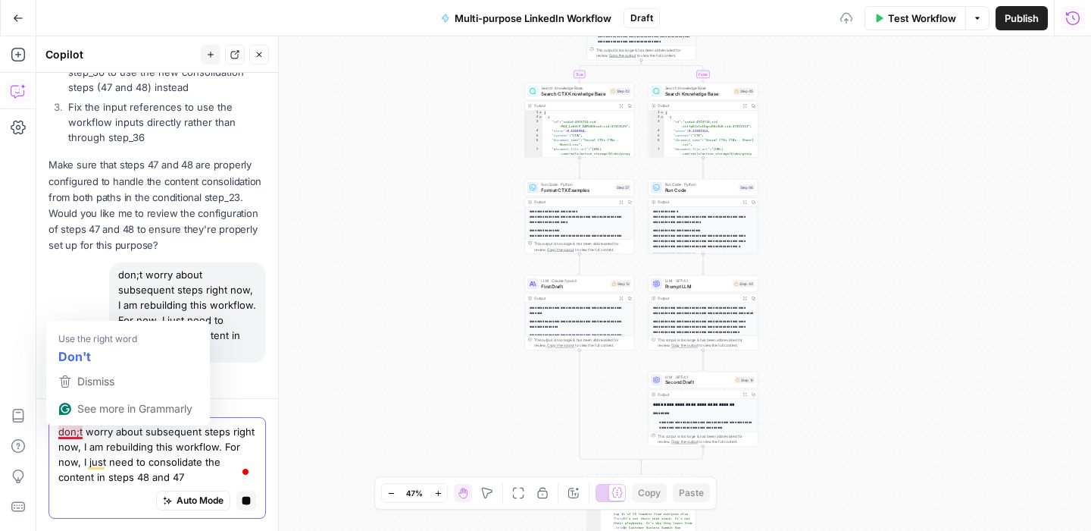
click at [78, 429] on textarea "don;t worry about subsequent steps right now, I am rebuilding this workflow. Fo…" at bounding box center [157, 454] width 198 height 61
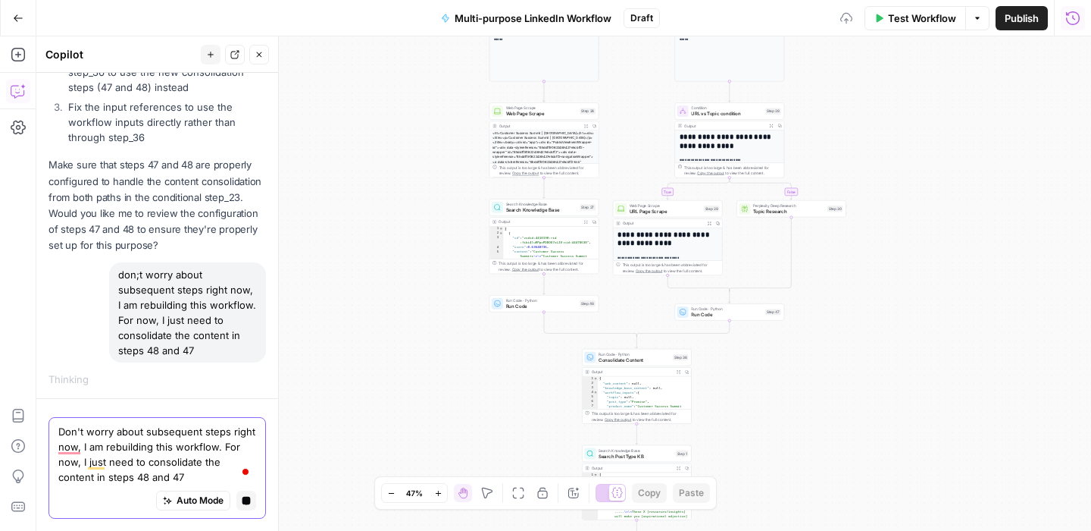
type textarea "Don't worry about subsequent steps right now, I am rebuilding this workflow. Fo…"
click at [16, 23] on icon "button" at bounding box center [18, 18] width 11 height 11
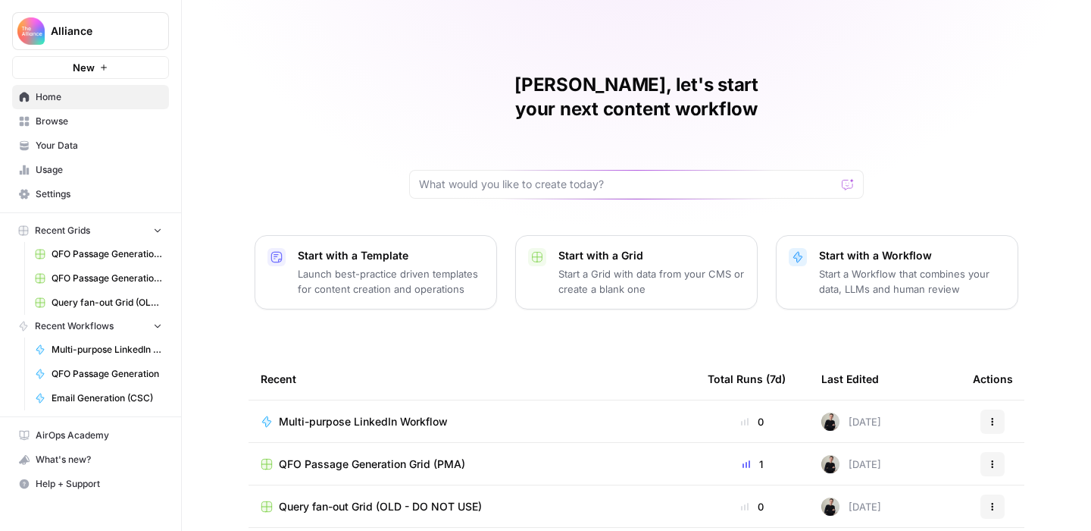
click at [83, 144] on span "Your Data" at bounding box center [99, 146] width 127 height 14
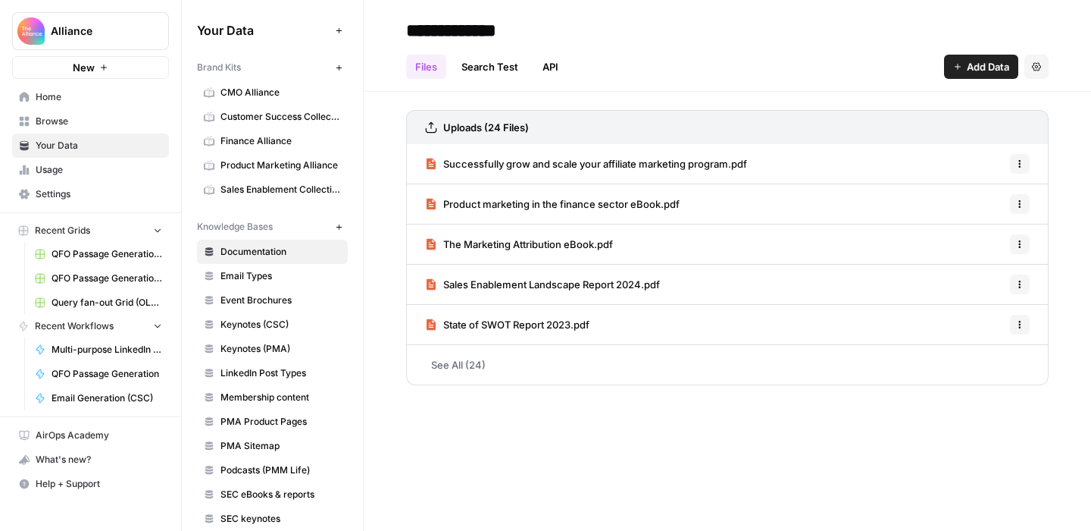
scroll to position [139, 0]
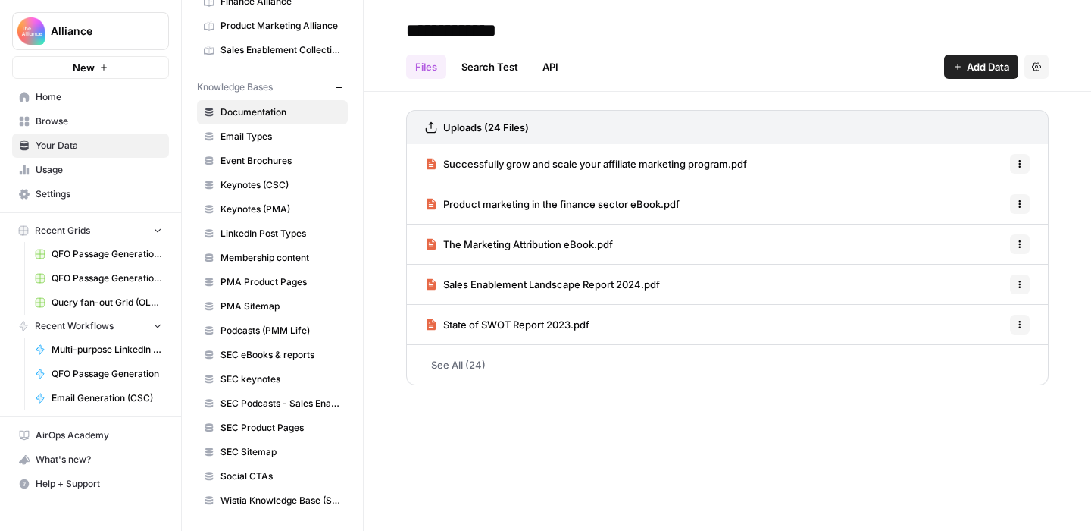
click at [246, 473] on span "Social CTAs" at bounding box center [281, 476] width 121 height 14
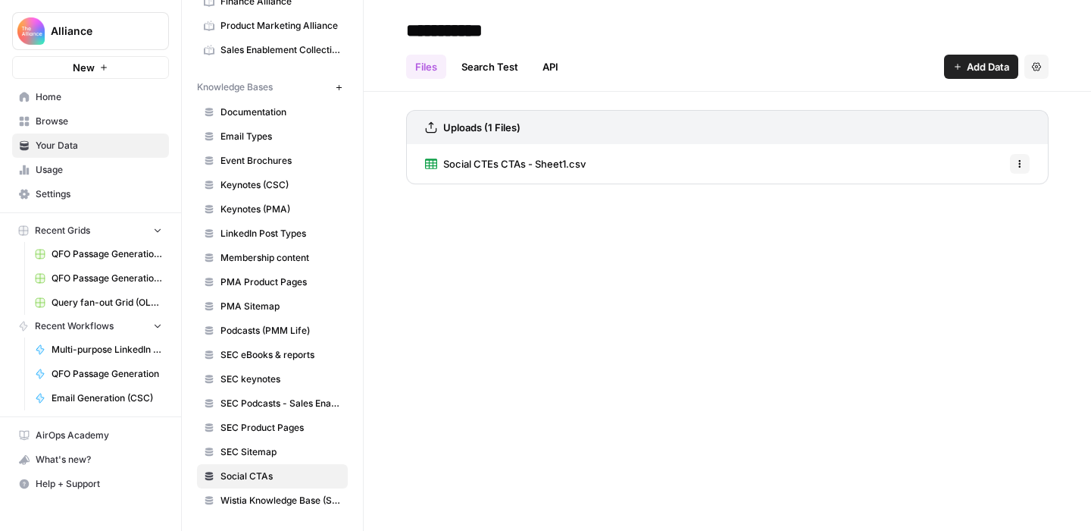
click at [500, 25] on input "**********" at bounding box center [521, 30] width 243 height 30
click at [516, 30] on input "**********" at bounding box center [521, 30] width 243 height 30
type input "**********"
click at [631, 230] on div "**********" at bounding box center [728, 265] width 728 height 531
click at [1013, 159] on button "Options" at bounding box center [1020, 164] width 20 height 20
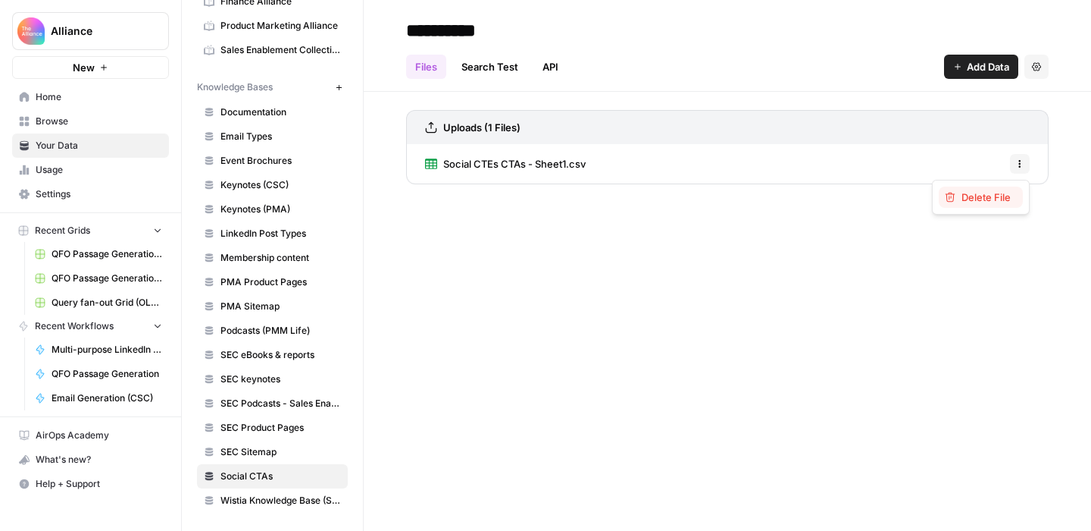
click at [1002, 187] on button "Delete File" at bounding box center [981, 196] width 84 height 21
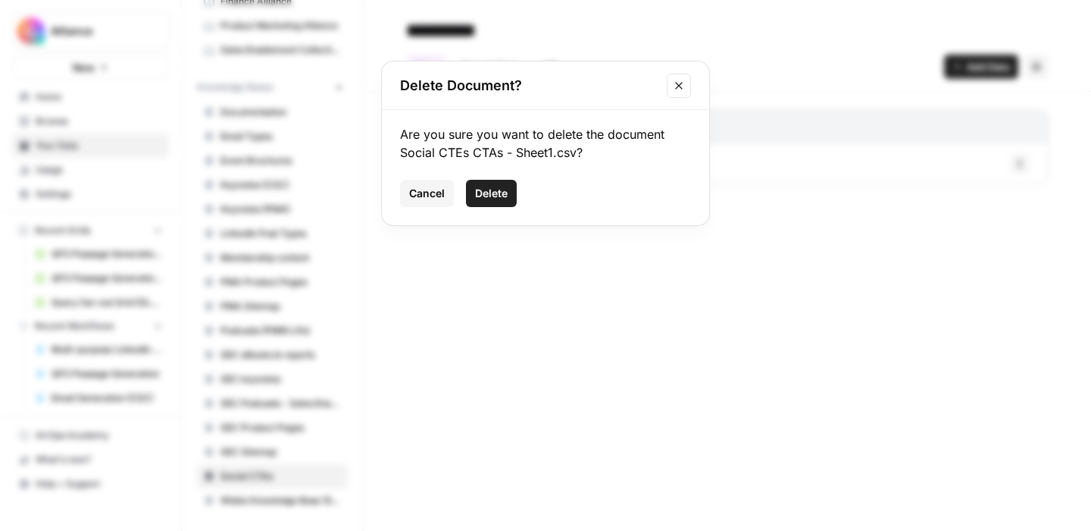
click at [505, 193] on span "Delete" at bounding box center [491, 193] width 33 height 15
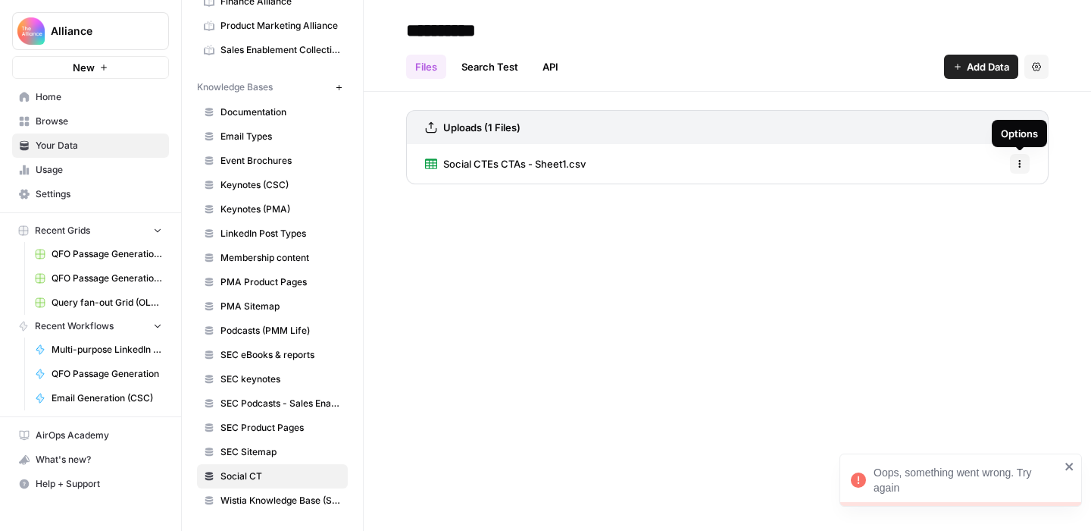
click at [976, 68] on span "Add Data" at bounding box center [988, 66] width 42 height 15
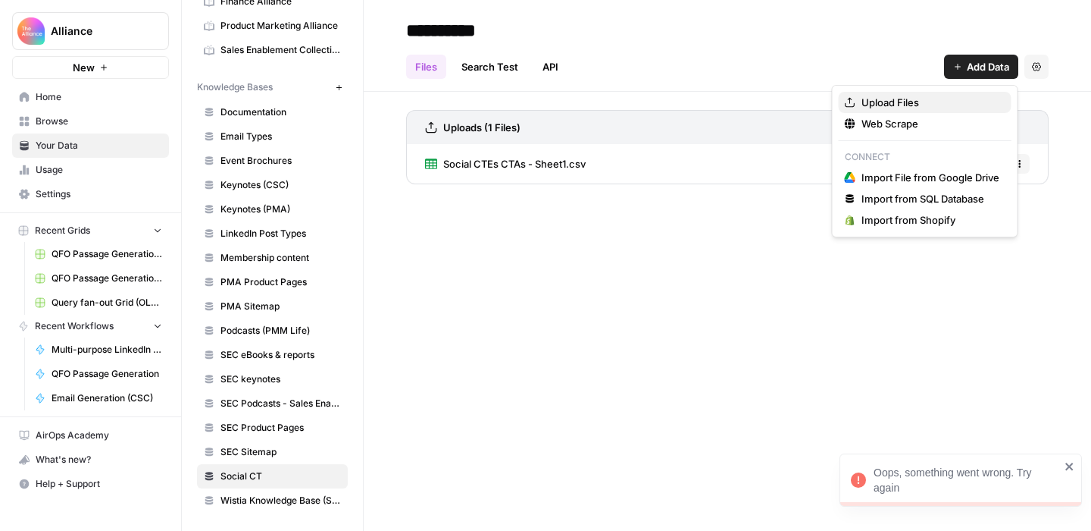
click at [935, 107] on span "Upload Files" at bounding box center [931, 102] width 138 height 15
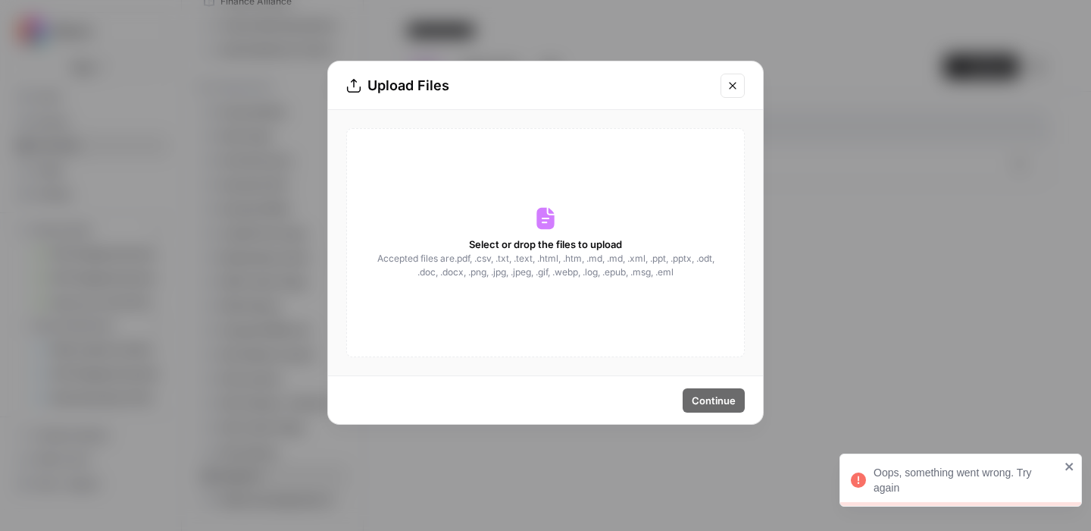
click at [599, 243] on span "Select or drop the files to upload" at bounding box center [545, 243] width 153 height 15
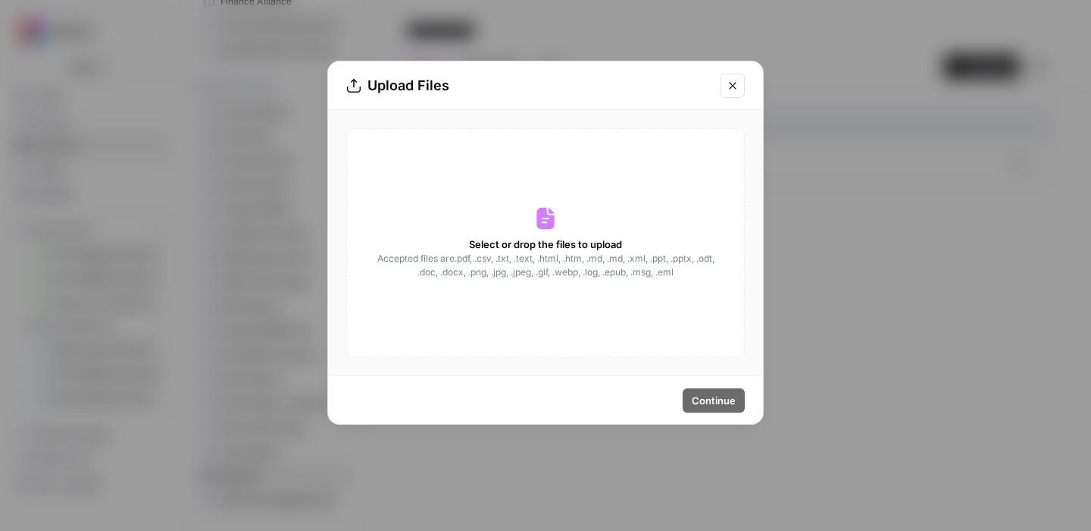
click at [737, 96] on button "Close modal" at bounding box center [733, 86] width 24 height 24
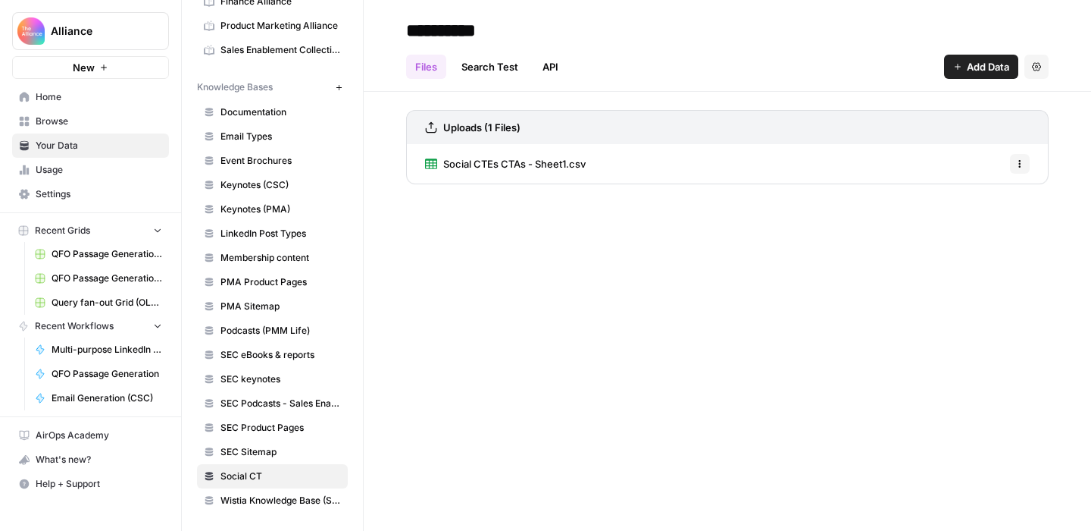
click at [1013, 157] on button "Options" at bounding box center [1020, 164] width 20 height 20
click at [994, 193] on span "Delete File" at bounding box center [986, 196] width 49 height 15
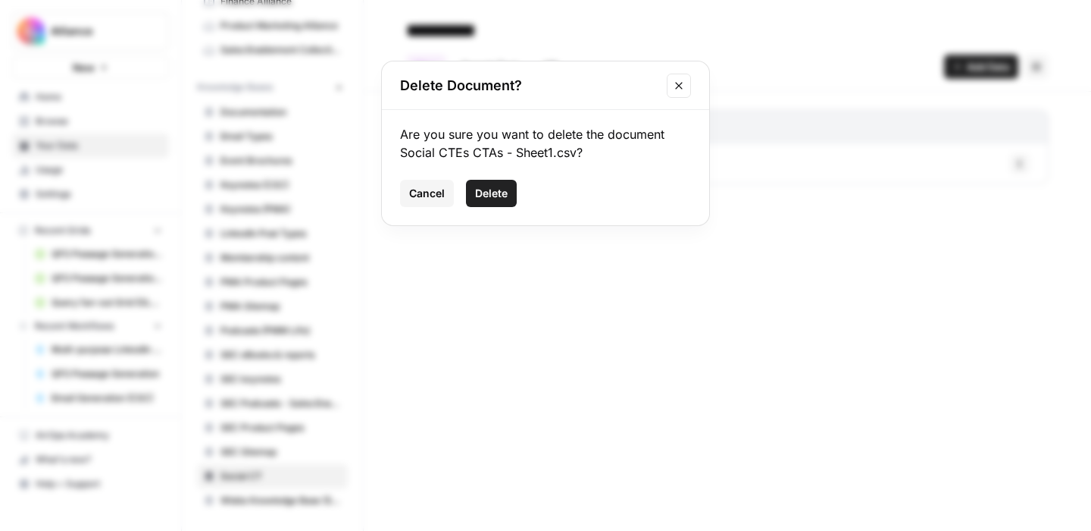
click at [482, 196] on span "Delete" at bounding box center [491, 193] width 33 height 15
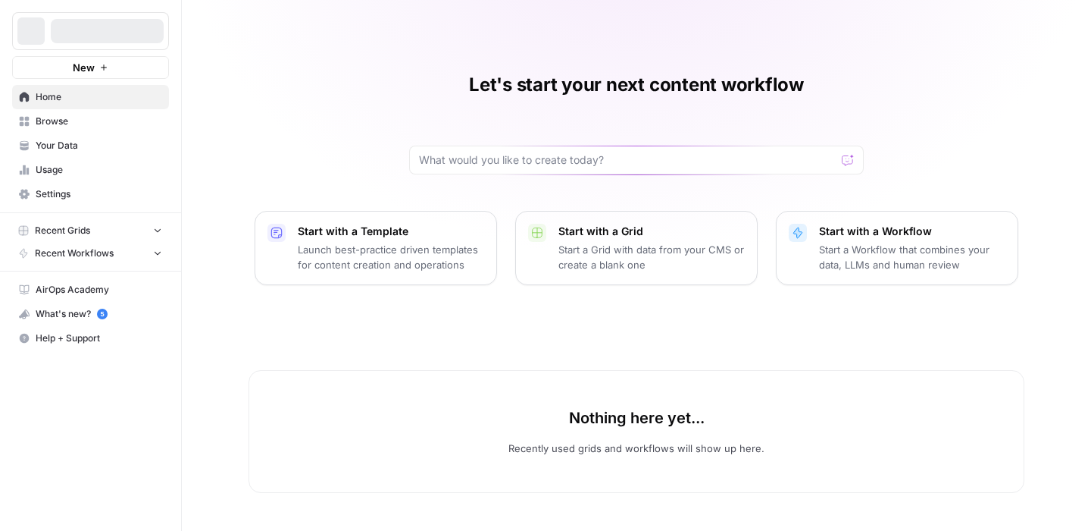
click at [58, 120] on span "Browse" at bounding box center [99, 121] width 127 height 14
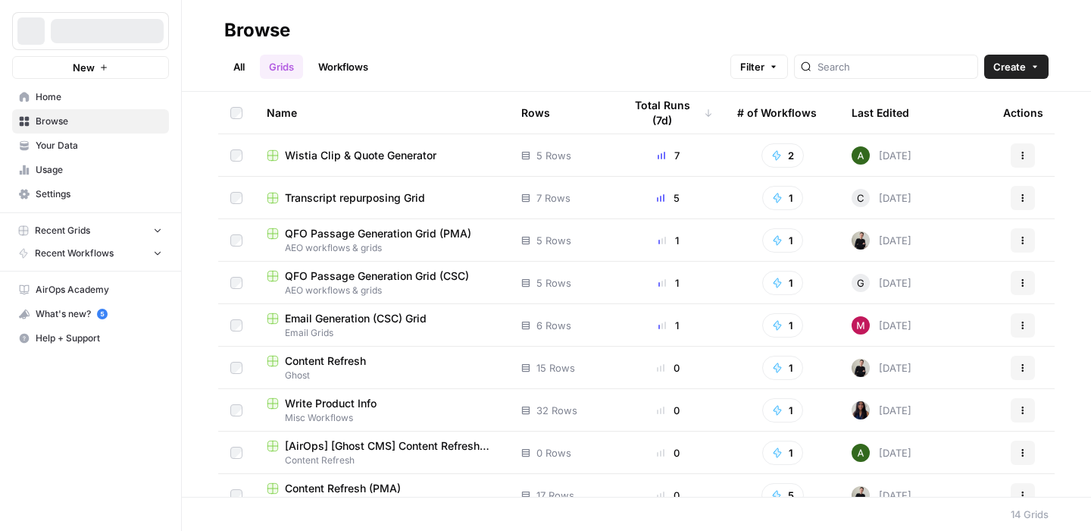
click at [80, 142] on span "Your Data" at bounding box center [99, 146] width 127 height 14
